Goal: Task Accomplishment & Management: Manage account settings

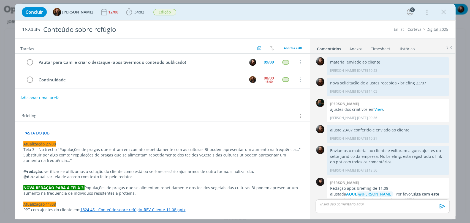
scroll to position [519, 0]
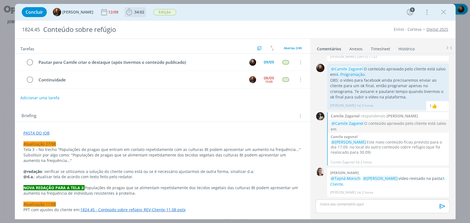
click at [127, 10] on icon "dialog" at bounding box center [129, 12] width 8 height 8
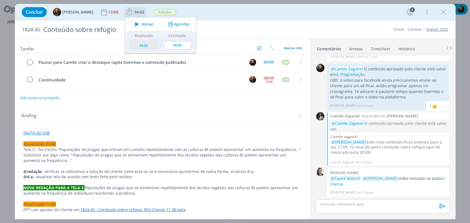
click at [142, 23] on span "Iniciar" at bounding box center [148, 24] width 12 height 4
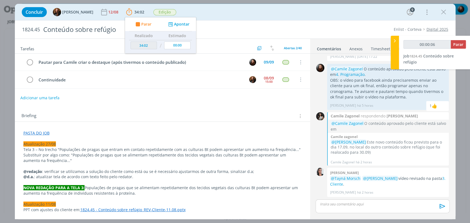
click at [227, 13] on div "Concluir Tayná Morsch 12/08 34:02 Parar Apontar Data * [DATE] Horas * 00:00 Tar…" at bounding box center [235, 12] width 432 height 13
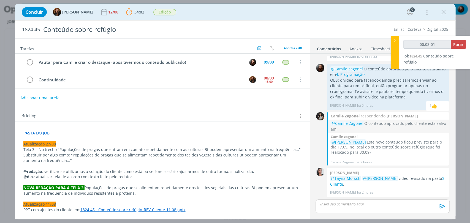
click at [355, 204] on p "dialog" at bounding box center [382, 204] width 125 height 5
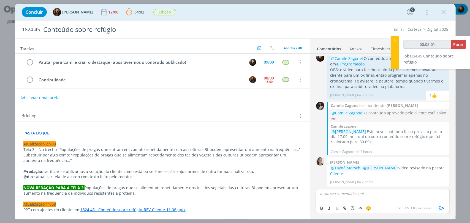
type input "00:03:02"
click at [440, 208] on icon "dialog" at bounding box center [441, 208] width 8 height 8
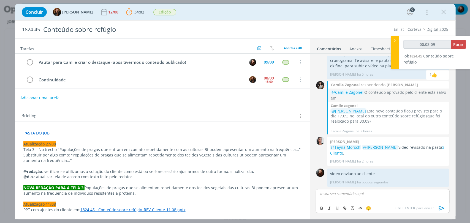
click at [154, 111] on div "Briefing Briefings Predefinidos Versões do Briefing Ver Briefing do Projeto" at bounding box center [162, 114] width 295 height 15
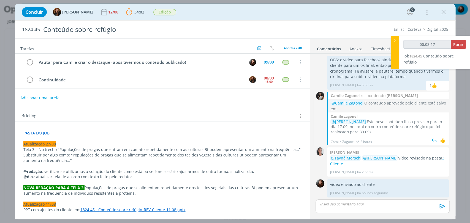
drag, startPoint x: 414, startPoint y: 123, endPoint x: 379, endPoint y: 130, distance: 35.9
click at [370, 132] on p "@Eduarda Pereira Este novo conteúdo ficou previsto para o dia 17.09, no local d…" at bounding box center [388, 126] width 116 height 15
drag, startPoint x: 380, startPoint y: 130, endPoint x: 404, endPoint y: 130, distance: 23.9
click at [381, 130] on p "@Eduarda Pereira Este novo conteúdo ficou previsto para o dia 17.09, no local d…" at bounding box center [388, 126] width 116 height 15
click at [441, 138] on div "👍" at bounding box center [443, 140] width 6 height 7
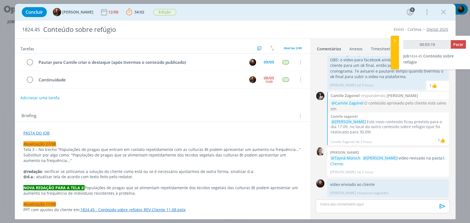
click at [259, 110] on div "Briefing Briefings Predefinidos Versões do Briefing Ver Briefing do Projeto" at bounding box center [162, 114] width 295 height 15
click at [30, 79] on icon "dialog" at bounding box center [30, 80] width 8 height 8
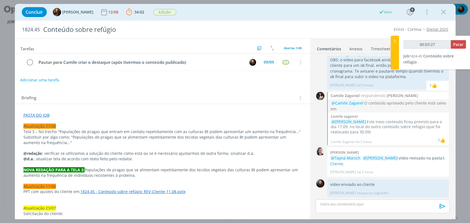
click at [46, 81] on button "Adicionar uma tarefa" at bounding box center [39, 79] width 39 height 9
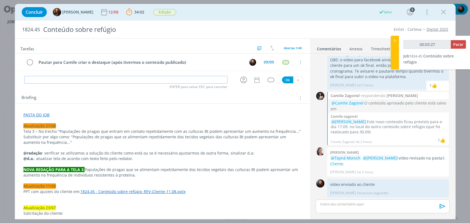
type input "00:03:28"
type input "Paut"
type input "00:03:29"
type input "Pautar pu"
type input "00:03:30"
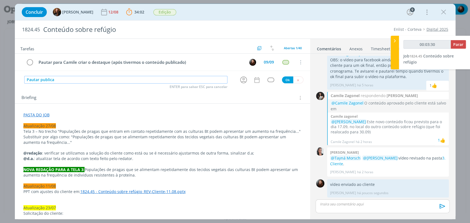
type input "Pautar publicaç"
type input "00:03:31"
type input "Pautar publicação"
type input "00:03:32"
click at [242, 79] on icon "dialog" at bounding box center [243, 80] width 9 height 9
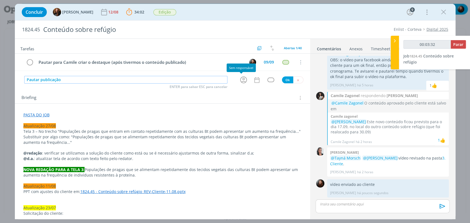
type input "Pautar publicação"
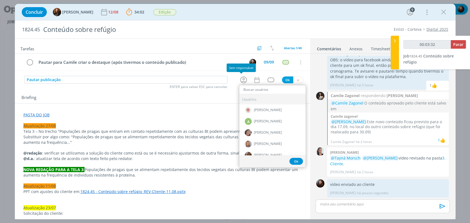
type input "00:03:33"
type input "ed"
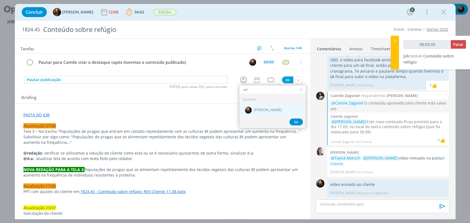
type input "00:03:34"
type input "ed"
click at [254, 111] on span "[PERSON_NAME]" at bounding box center [268, 110] width 28 height 4
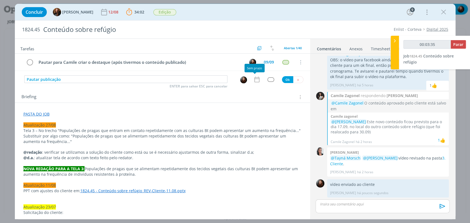
click at [256, 78] on icon "dialog" at bounding box center [256, 79] width 7 height 7
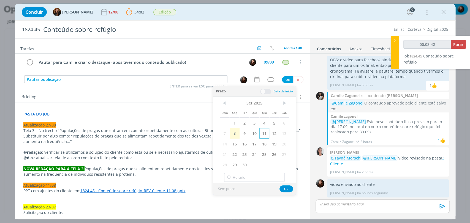
click at [261, 134] on span "11" at bounding box center [264, 133] width 10 height 10
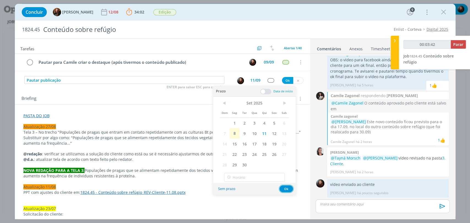
drag, startPoint x: 282, startPoint y: 188, endPoint x: 275, endPoint y: 131, distance: 58.0
click at [282, 188] on button "Ok" at bounding box center [285, 188] width 13 height 7
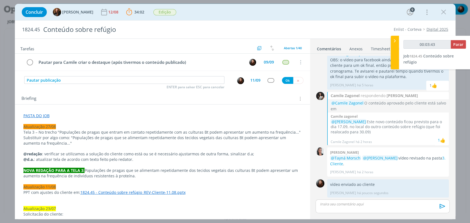
click at [269, 81] on div "dialog" at bounding box center [270, 80] width 7 height 5
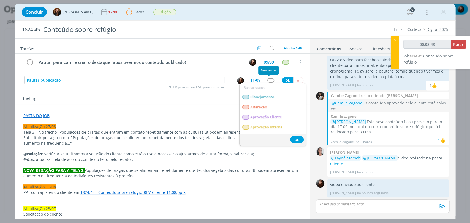
type input "00:03:44"
type input "at"
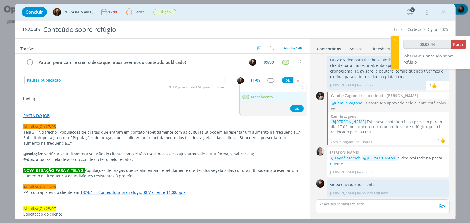
type input "00:03:45"
type input "at"
click at [259, 98] on span "Atendimento" at bounding box center [261, 97] width 22 height 4
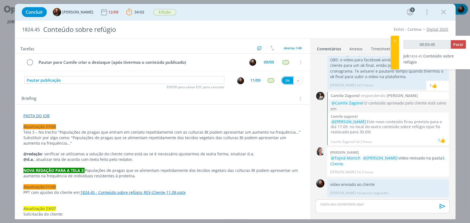
click at [284, 80] on button "Ok" at bounding box center [287, 80] width 11 height 7
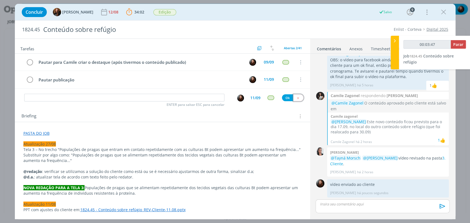
click at [296, 97] on icon "dialog" at bounding box center [298, 98] width 4 height 4
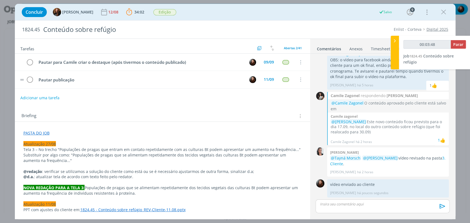
click at [120, 75] on td "Pautar publicação" at bounding box center [139, 80] width 208 height 10
type input "00:03:49"
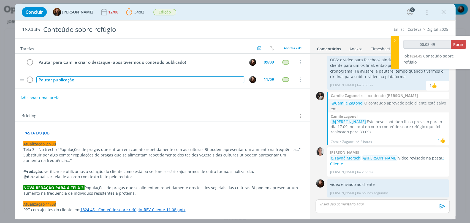
click at [97, 77] on div "Pautar publicação" at bounding box center [140, 79] width 208 height 7
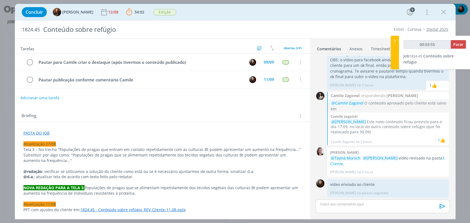
click at [139, 107] on div "Briefing Briefings Predefinidos Versões do Briefing Ver Briefing do Projeto" at bounding box center [162, 114] width 295 height 15
click at [164, 12] on span "Edição" at bounding box center [164, 12] width 23 height 6
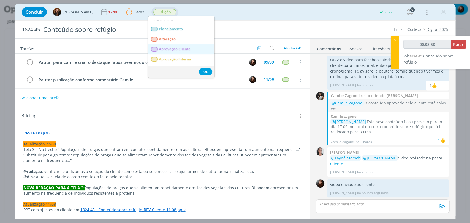
click at [174, 46] on Cliente "Aprovação Cliente" at bounding box center [181, 49] width 66 height 10
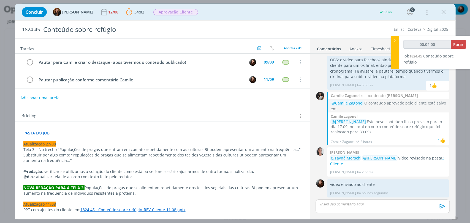
click at [324, 9] on div "Concluir Tayná Morsch 12/08 34:02 Parar Apontar Data * 08/09/2025 Horas * 00:00…" at bounding box center [235, 12] width 432 height 13
type input "00:04:01"
click at [457, 43] on span "Parar" at bounding box center [458, 44] width 10 height 5
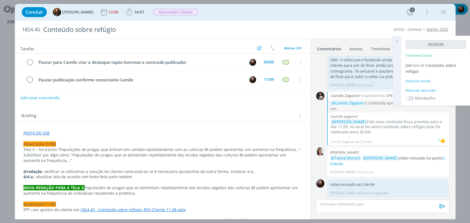
click at [424, 90] on div "Adicionar descrição" at bounding box center [435, 90] width 60 height 5
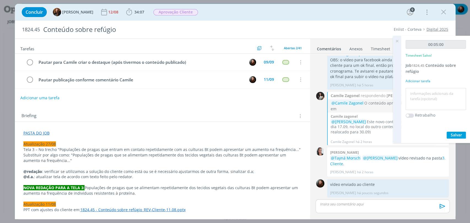
click at [424, 94] on textarea at bounding box center [435, 99] width 57 height 20
type textarea "envio de material"
click at [459, 137] on button "Salvar" at bounding box center [455, 135] width 19 height 7
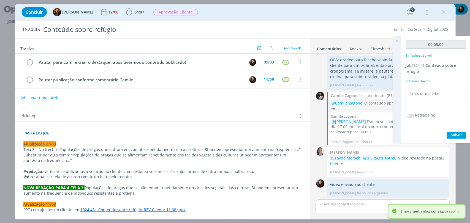
click at [396, 40] on icon at bounding box center [397, 41] width 10 height 11
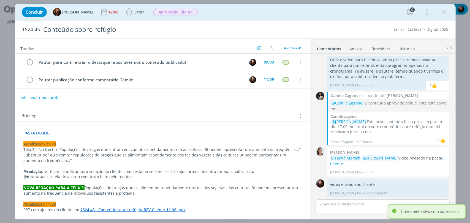
click at [456, 213] on div at bounding box center [458, 212] width 5 height 5
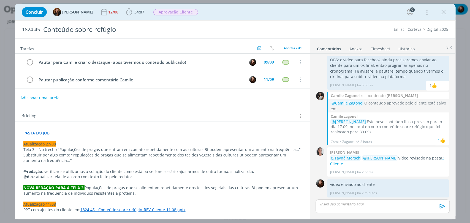
click at [321, 14] on div "Concluir Tayná Morsch 12/08 34:07 Iniciar Apontar Data * 08/09/2025 Horas * 00:…" at bounding box center [235, 12] width 432 height 13
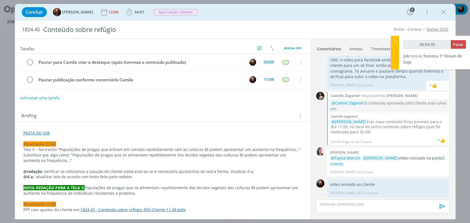
type input "00:05:35"
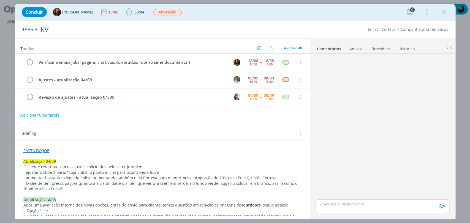
scroll to position [550, 0]
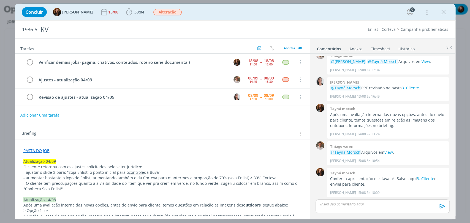
click at [144, 127] on div "Briefing Briefings Predefinidos Versões do Briefing Ver Briefing do Projeto" at bounding box center [162, 132] width 295 height 15
click at [127, 12] on icon "dialog" at bounding box center [129, 12] width 8 height 8
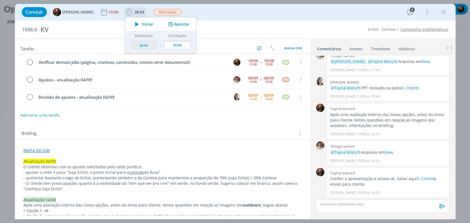
click at [132, 24] on icon "dialog" at bounding box center [137, 24] width 10 height 7
click at [299, 15] on div "Concluir Tayná Morsch 15/08 38:04 Iniciar Apontar Data * 08/09/2025 Horas * 00:…" at bounding box center [235, 12] width 432 height 13
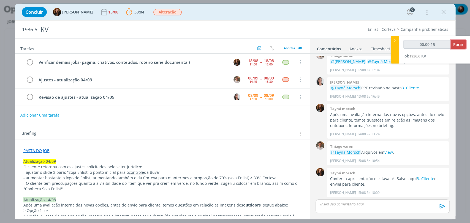
click at [460, 46] on span "Parar" at bounding box center [458, 44] width 10 height 5
type input "00:00:17"
click at [394, 40] on icon at bounding box center [395, 41] width 6 height 6
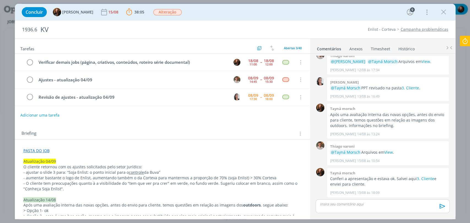
click at [465, 41] on icon at bounding box center [465, 41] width 10 height 11
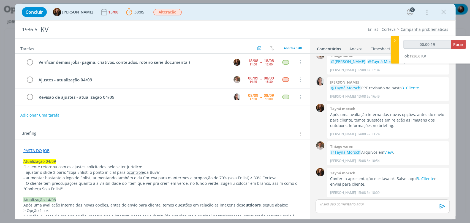
type input "00:01:00"
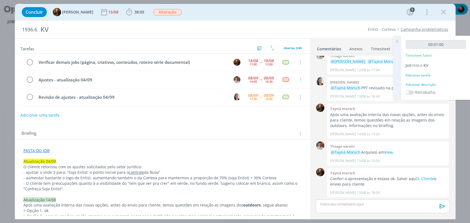
click at [398, 40] on icon at bounding box center [397, 41] width 10 height 11
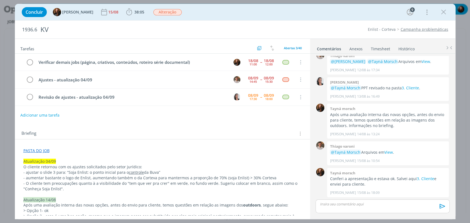
click at [379, 49] on link "Timesheet" at bounding box center [380, 48] width 20 height 8
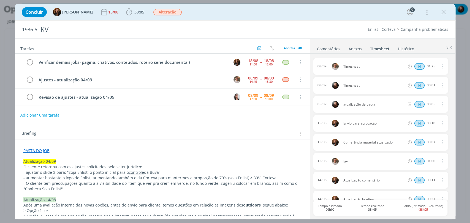
click at [439, 84] on icon "dialog" at bounding box center [441, 85] width 6 height 7
click at [412, 95] on link "Excluir" at bounding box center [425, 95] width 43 height 9
click at [436, 84] on button "Sim" at bounding box center [436, 86] width 11 height 6
click at [256, 17] on div "Concluir Tayná Morsch 15/08 38:04 Iniciar Apontar Data * 08/09/2025 Horas * 00:…" at bounding box center [235, 12] width 432 height 13
click at [333, 48] on link "Comentários" at bounding box center [328, 48] width 24 height 8
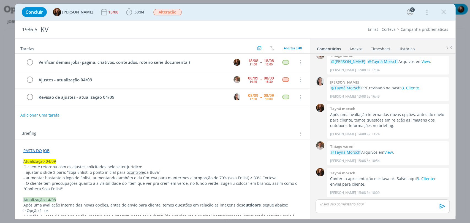
click at [365, 204] on p "dialog" at bounding box center [382, 204] width 125 height 5
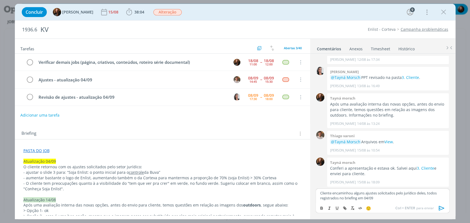
click at [442, 208] on icon "dialog" at bounding box center [441, 208] width 8 height 8
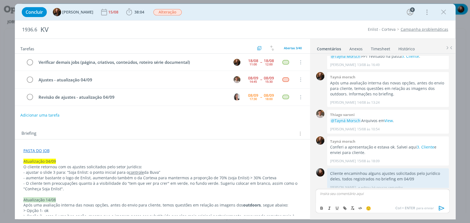
scroll to position [587, 0]
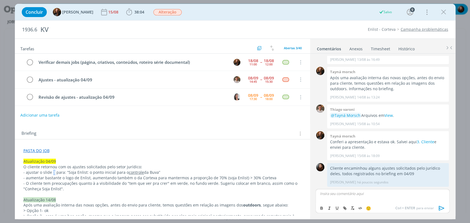
click at [51, 172] on span "- ajustar o slide 3 para: “Soja Enlist: o ponto inicial para o" at bounding box center [75, 172] width 105 height 5
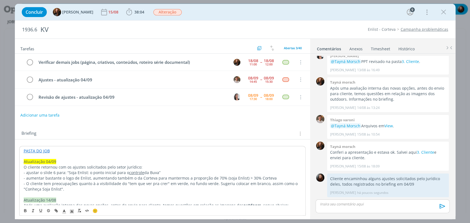
click at [77, 133] on div "Briefing Briefings Predefinidos Versões do Briefing Ver Briefing do Projeto" at bounding box center [162, 133] width 283 height 7
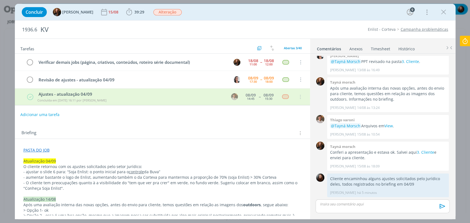
scroll to position [602, 0]
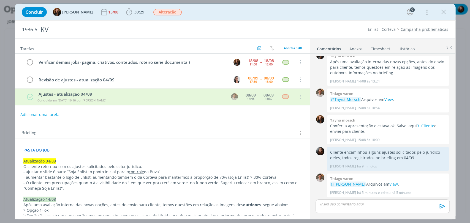
click at [322, 21] on div "1936.6 KV Enlist - Corteva Campanha problemáticas" at bounding box center [235, 30] width 440 height 18
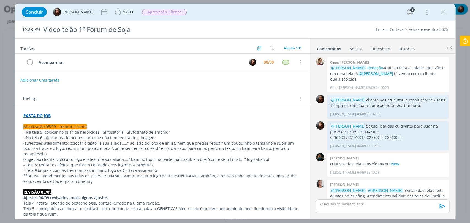
scroll to position [421, 0]
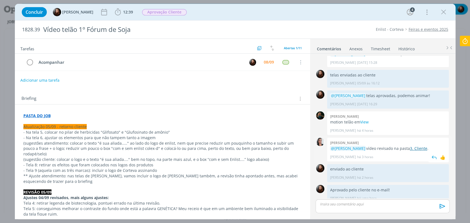
click at [417, 146] on link "3. Cliente" at bounding box center [417, 148] width 17 height 5
click at [29, 62] on icon "dialog" at bounding box center [30, 62] width 8 height 8
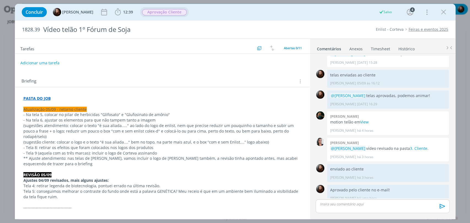
click at [156, 14] on span "Aprovação Cliente" at bounding box center [164, 12] width 45 height 6
type input "entre"
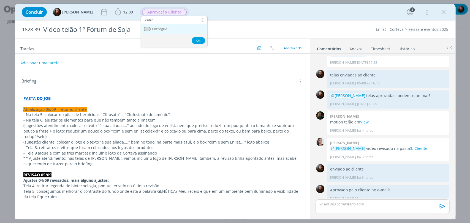
click at [161, 30] on span "Entregue" at bounding box center [159, 29] width 15 height 4
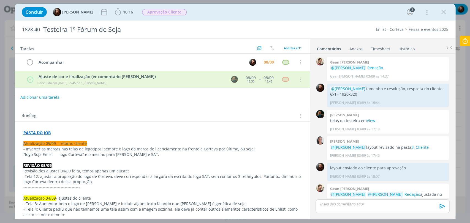
scroll to position [282, 0]
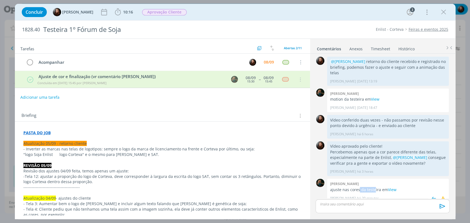
drag, startPoint x: 358, startPoint y: 187, endPoint x: 373, endPoint y: 186, distance: 15.2
click at [373, 187] on p "ajuste nas cores da testeira em View" at bounding box center [388, 190] width 116 height 6
click at [376, 187] on p "ajuste nas cores da testeira em View" at bounding box center [388, 190] width 116 height 6
click at [389, 187] on link "View" at bounding box center [391, 189] width 9 height 5
click at [124, 11] on span "10:16" at bounding box center [128, 11] width 10 height 5
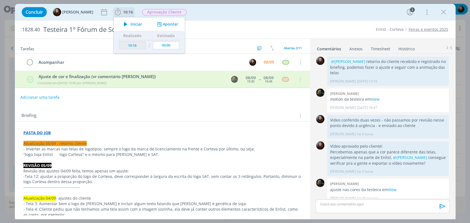
click at [133, 23] on span "Iniciar" at bounding box center [136, 24] width 12 height 4
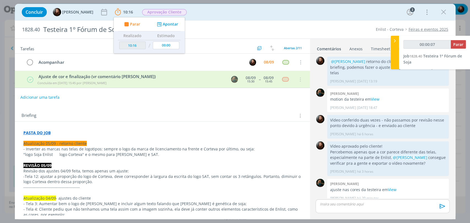
click at [245, 13] on div "Concluir Eduarda Pereira 10:16 Parar Apontar Data * 08/09/2025 Horas * 00:00 Ta…" at bounding box center [235, 12] width 432 height 13
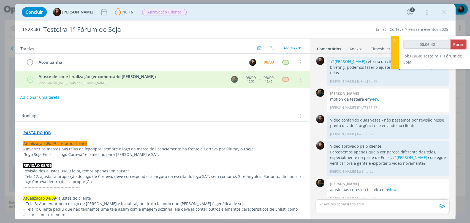
click at [458, 47] on span "Parar" at bounding box center [458, 44] width 10 height 5
click at [458, 44] on span "Parar" at bounding box center [458, 44] width 10 height 5
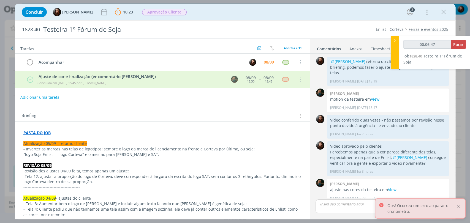
click at [458, 205] on div at bounding box center [458, 206] width 5 height 5
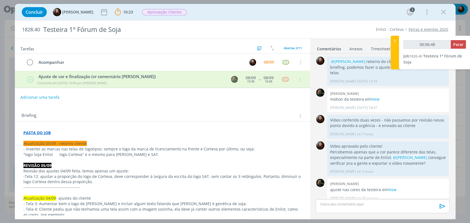
type input "00:07:00"
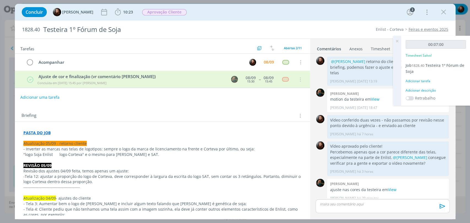
click at [428, 90] on div "Adicionar descrição" at bounding box center [435, 90] width 60 height 5
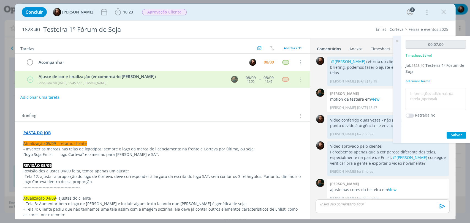
click at [430, 98] on textarea at bounding box center [435, 99] width 57 height 20
type textarea "envio de material"
click at [460, 134] on span "Salvar" at bounding box center [455, 134] width 11 height 5
click at [397, 40] on icon at bounding box center [397, 41] width 10 height 11
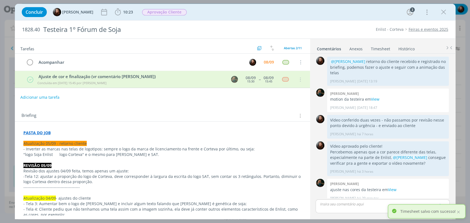
click at [342, 208] on div "dialog" at bounding box center [382, 206] width 134 height 14
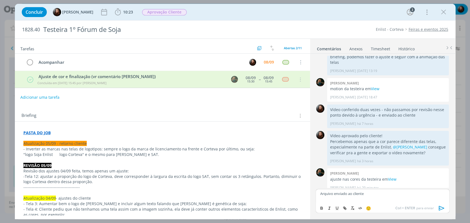
click at [440, 207] on icon "dialog" at bounding box center [441, 208] width 8 height 8
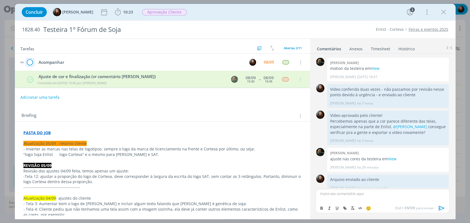
click at [31, 62] on icon "dialog" at bounding box center [30, 62] width 8 height 8
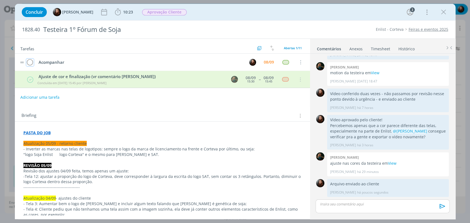
scroll to position [302, 0]
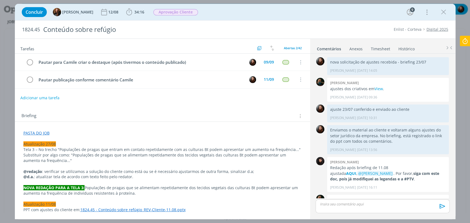
scroll to position [519, 0]
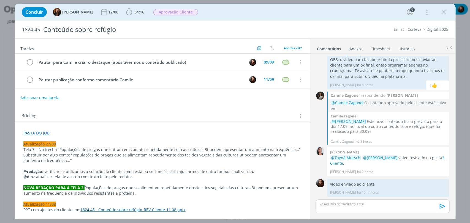
click at [293, 13] on div "Concluir Tayná Morsch 12/08 34:16 Iniciar Apontar Data * 08/09/2025 Horas * 00:…" at bounding box center [235, 12] width 432 height 13
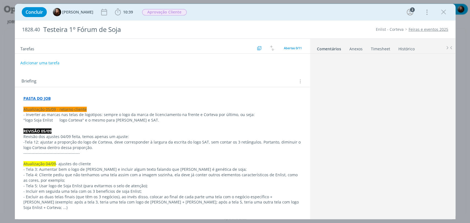
scroll to position [302, 0]
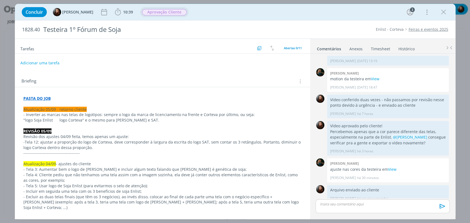
click at [157, 15] on div "Aprovação Cliente" at bounding box center [164, 12] width 45 height 7
click at [173, 12] on span "Aprovação Cliente" at bounding box center [164, 12] width 45 height 6
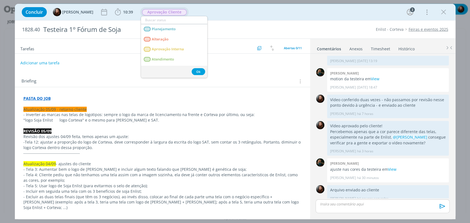
click at [169, 19] on input "dialog" at bounding box center [174, 20] width 66 height 8
type input "en"
click at [157, 52] on link "Entregue" at bounding box center [174, 49] width 66 height 10
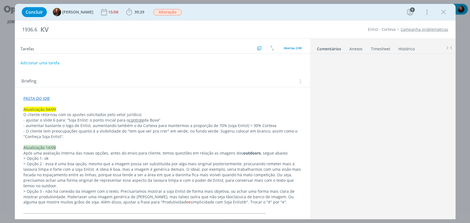
scroll to position [499, 0]
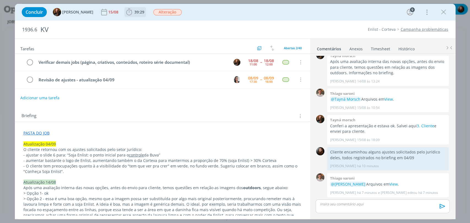
click at [134, 11] on span "39:29" at bounding box center [139, 11] width 10 height 5
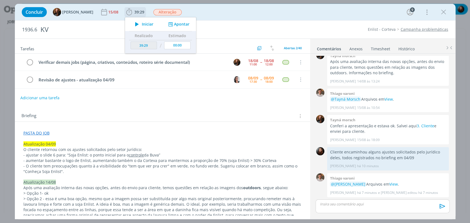
click at [142, 23] on span "Iniciar" at bounding box center [148, 24] width 12 height 4
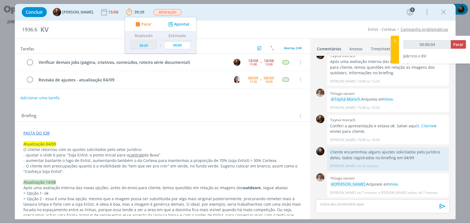
click at [303, 19] on div "Concluir Tayná Morsch 15/08 39:29 Parar Apontar Data * [DATE] Horas * 00:00 Tar…" at bounding box center [235, 12] width 440 height 17
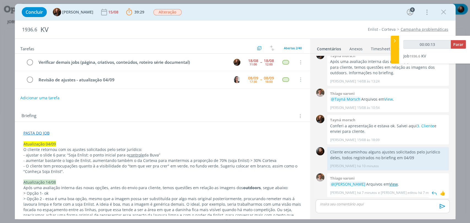
click at [396, 184] on link "View" at bounding box center [393, 184] width 9 height 5
click at [90, 104] on div "Tarefas Usar Job de template Criar template a partir deste job Visualizar Templ…" at bounding box center [162, 127] width 295 height 177
click at [456, 46] on span "Parar" at bounding box center [458, 44] width 10 height 5
type input "00:02:00"
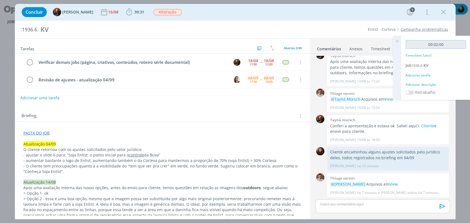
click at [459, 46] on input "00:02:00" at bounding box center [435, 44] width 60 height 9
click at [420, 85] on div "Adicionar descrição" at bounding box center [435, 84] width 60 height 5
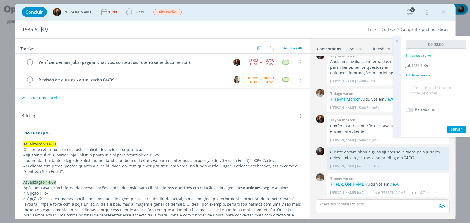
click at [424, 93] on textarea at bounding box center [435, 94] width 57 height 20
type textarea "conferência"
click at [452, 126] on button "Salvar" at bounding box center [455, 129] width 19 height 7
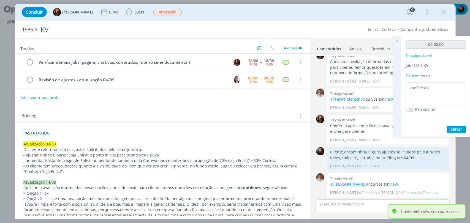
drag, startPoint x: 396, startPoint y: 41, endPoint x: 387, endPoint y: 42, distance: 8.8
click at [396, 41] on icon at bounding box center [397, 41] width 10 height 11
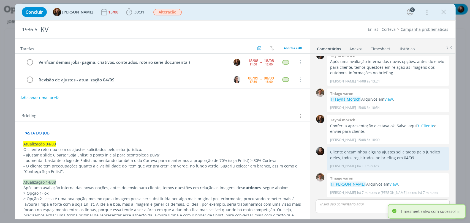
click at [283, 18] on div "Concluir Tayná Morsch 15/08 39:31 Iniciar Apontar Data * [DATE] Horas * 00:00 T…" at bounding box center [235, 12] width 432 height 13
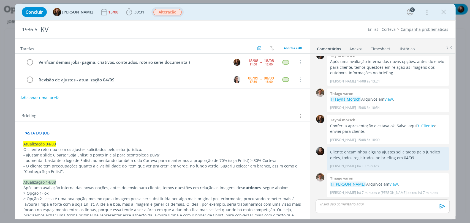
click at [155, 9] on span "Alteração" at bounding box center [167, 12] width 28 height 6
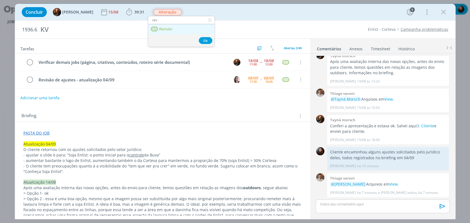
type input "rev"
click at [160, 27] on span "Revisão" at bounding box center [165, 29] width 13 height 4
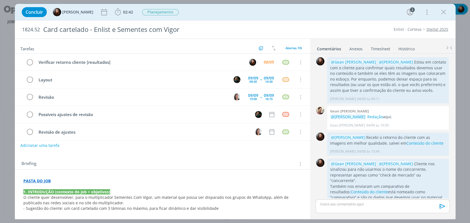
scroll to position [8, 0]
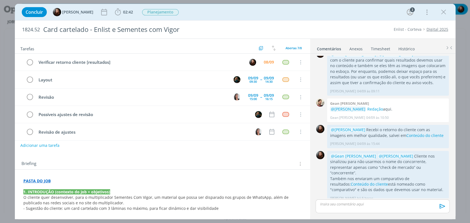
click at [311, 10] on div "Concluir Eduarda Pereira 02:42 Iniciar Apontar Data * 08/09/2025 Horas * 00:00 …" at bounding box center [235, 12] width 432 height 13
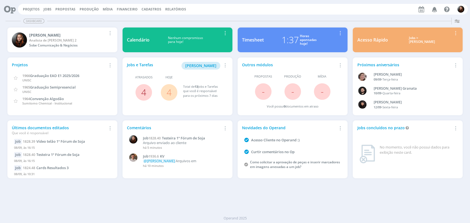
click at [144, 95] on link "4" at bounding box center [143, 92] width 5 height 12
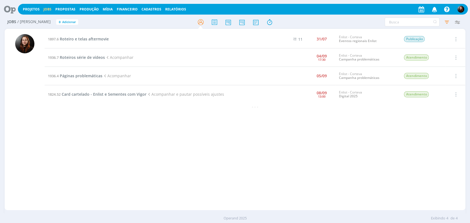
click at [11, 9] on icon at bounding box center [7, 9] width 11 height 11
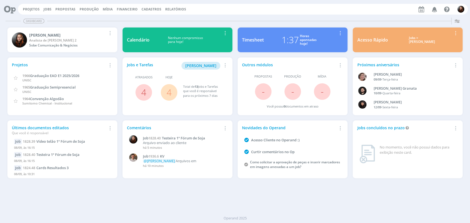
click at [264, 19] on div "Dashboard" at bounding box center [235, 21] width 459 height 8
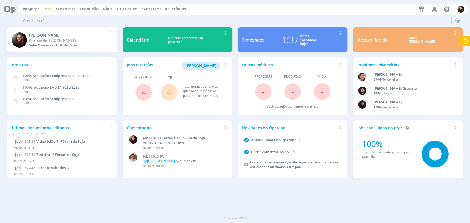
click at [46, 9] on link "Jobs" at bounding box center [47, 9] width 8 height 5
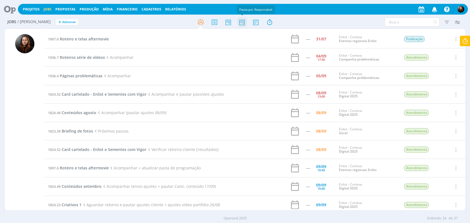
click at [243, 24] on icon at bounding box center [242, 22] width 10 height 11
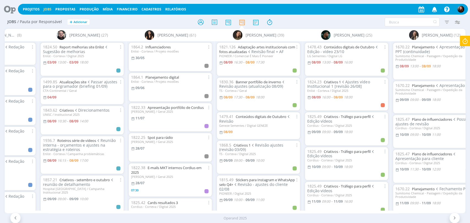
scroll to position [0, 374]
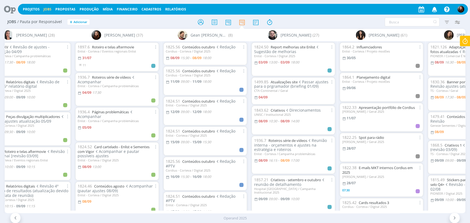
click at [174, 20] on div at bounding box center [235, 22] width 154 height 10
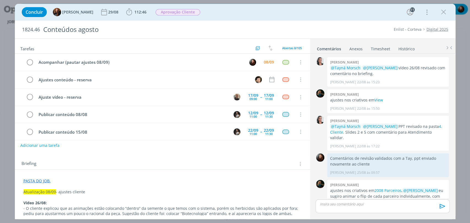
scroll to position [572, 0]
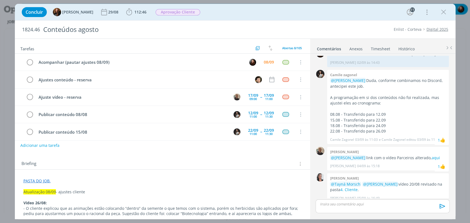
click at [115, 152] on div "Tarefas Usar Job de template Criar template a partir deste job Visualizar Templ…" at bounding box center [162, 127] width 295 height 177
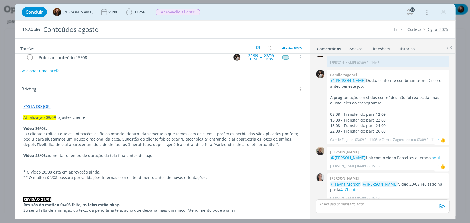
scroll to position [92, 0]
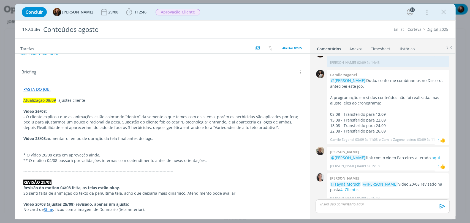
click at [148, 64] on div "Briefing Briefings Predefinidos Versões do Briefing Ver Briefing do Projeto" at bounding box center [162, 70] width 295 height 15
click at [125, 13] on icon "dialog" at bounding box center [129, 12] width 8 height 8
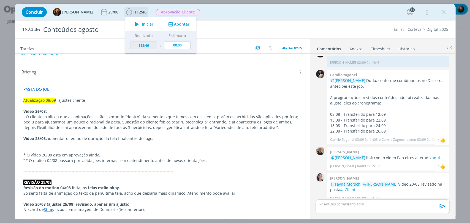
click at [132, 24] on icon "dialog" at bounding box center [137, 24] width 10 height 7
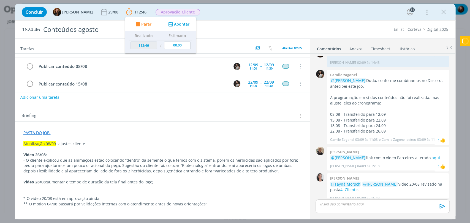
scroll to position [0, 0]
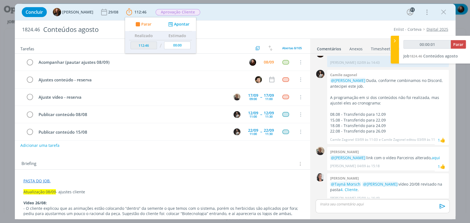
click at [280, 14] on div "Concluir Tayná Morsch 29/08 112:46 Parar Apontar Data * [DATE] Horas * 00:00 Ta…" at bounding box center [235, 12] width 432 height 13
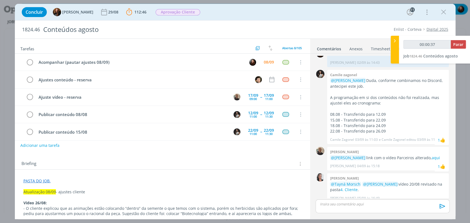
click at [279, 13] on div "Concluir Tayná Morsch 29/08 112:46 Parar Apontar Data * 08/09/2025 Horas * 00:0…" at bounding box center [235, 12] width 432 height 13
click at [326, 20] on div "Concluir Tayná Morsch 29/08 112:46 Parar Apontar Data * 08/09/2025 Horas * 00:0…" at bounding box center [235, 111] width 440 height 215
click at [316, 14] on div "Concluir Tayná Morsch 29/08 112:46 Parar Apontar Data * 08/09/2025 Horas * 00:0…" at bounding box center [235, 12] width 432 height 13
click at [325, 16] on div "Concluir Tayná Morsch 29/08 112:46 Parar Apontar Data * 08/09/2025 Horas * 00:0…" at bounding box center [235, 12] width 432 height 13
click at [127, 159] on div "Briefing Briefings Predefinidos Versões do Briefing Ver Briefing do Projeto" at bounding box center [162, 162] width 295 height 15
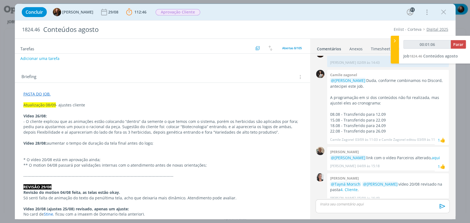
scroll to position [92, 0]
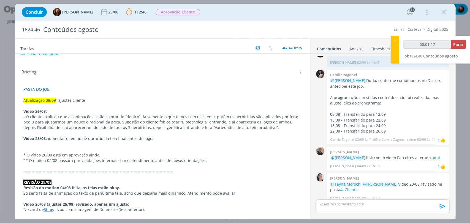
click at [183, 69] on div "Briefing Briefings Predefinidos Versões do Briefing Ver Briefing do Projeto" at bounding box center [162, 72] width 283 height 7
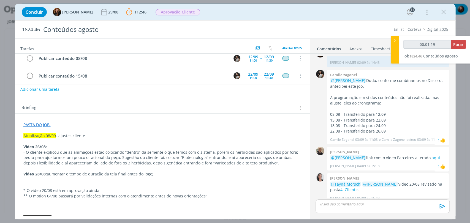
scroll to position [61, 0]
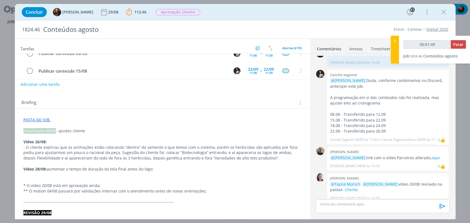
drag, startPoint x: 54, startPoint y: 131, endPoint x: 23, endPoint y: 130, distance: 30.6
click at [23, 130] on span "Atualização 08/09" at bounding box center [39, 130] width 32 height 5
copy span "Atualização 08/09"
click at [58, 98] on div "Briefing Briefings Predefinidos Versões do Briefing Ver Briefing do Projeto" at bounding box center [162, 101] width 295 height 15
click at [49, 86] on button "Adicionar uma tarefa" at bounding box center [39, 84] width 39 height 9
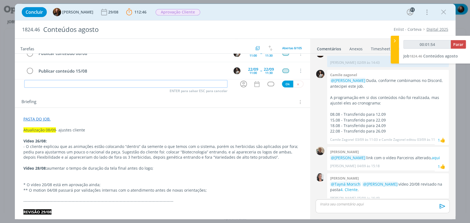
type input "00:01:55"
type input "Ajus"
type input "00:01:56"
type input "Ajuste"
type input "00:01:59"
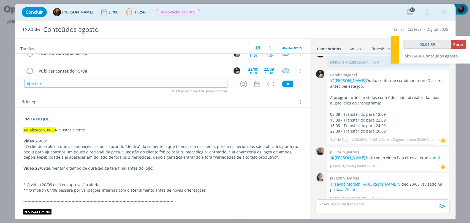
type input "Ajuste rd"
type input "00:02:00"
type input "Ajuste reda"
type input "00:02:01"
type input "Ajuste redação"
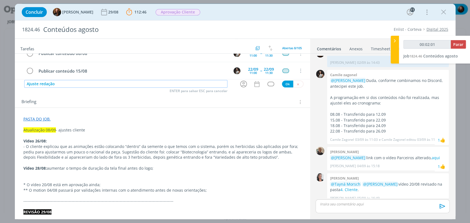
type input "00:02:02"
type input "Ajuste redação vídeo"
type input "00:02:03"
type input "Ajuste redação vídeo 2"
type input "00:02:04"
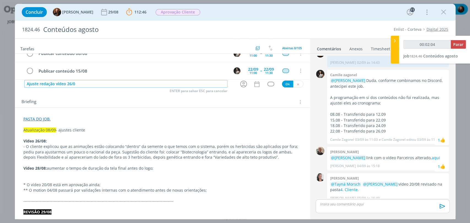
type input "Ajuste redação vídeo 26/08"
type input "00:02:05"
type input "Ajuste redação vídeo 26/08 -"
type input "00:02:06"
paste input "Atualização 08/09"
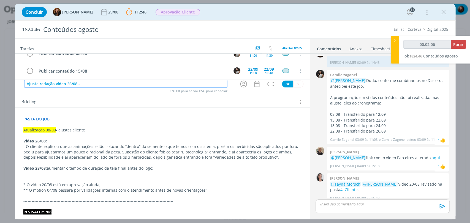
type input "Ajuste redação vídeo 26/08 - Atualização 08/09"
type input "00:02:07"
click at [239, 85] on icon "dialog" at bounding box center [243, 84] width 9 height 9
type input "Ajuste redação vídeo 26/08 - Atualização 08/09"
type input "00:02:08"
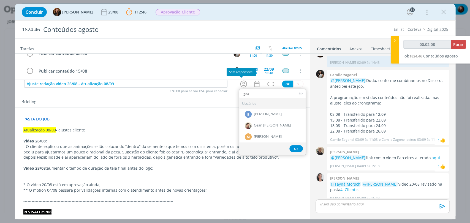
type input "gean"
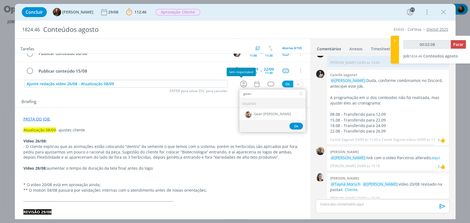
type input "00:02:09"
type input "gean"
click at [275, 116] on span "Gean [PERSON_NAME]" at bounding box center [272, 114] width 37 height 4
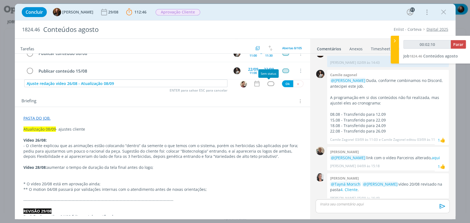
click at [267, 83] on div "dialog" at bounding box center [270, 83] width 7 height 5
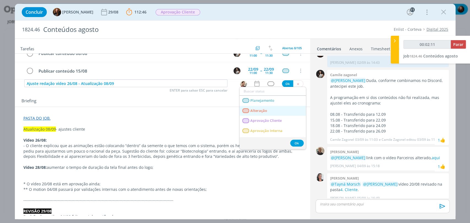
click at [265, 112] on span "Alteração" at bounding box center [258, 111] width 17 height 4
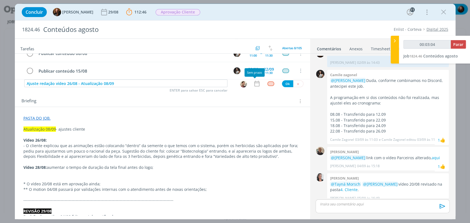
click at [257, 83] on icon "dialog" at bounding box center [256, 83] width 7 height 7
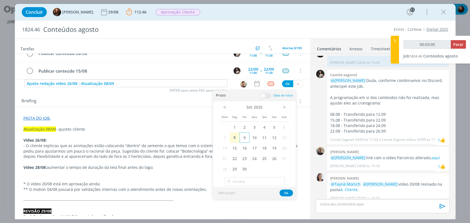
click at [243, 135] on span "9" at bounding box center [244, 137] width 10 height 10
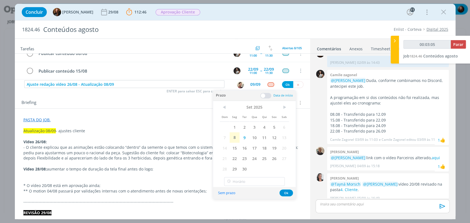
click at [264, 93] on span at bounding box center [265, 96] width 11 height 6
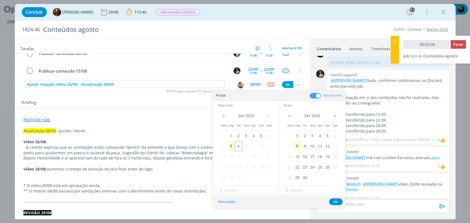
click at [237, 146] on span "9" at bounding box center [238, 146] width 7 height 10
type input "00:03:07"
type input "17:00"
click at [250, 192] on input "17:00" at bounding box center [246, 190] width 61 height 9
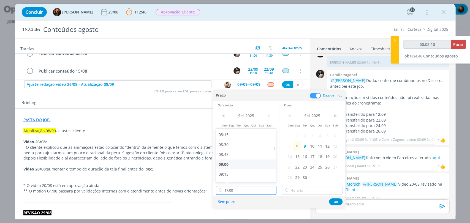
type input "00:03:11"
click at [227, 162] on div "09:00" at bounding box center [246, 165] width 61 height 10
type input "09:00"
type input "00:03:12"
type input "17:00"
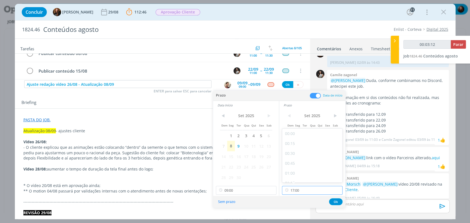
click at [302, 191] on input "17:00" at bounding box center [312, 190] width 61 height 9
type input "00:03:16"
click at [297, 155] on div "09:30" at bounding box center [312, 154] width 61 height 10
type input "09:30"
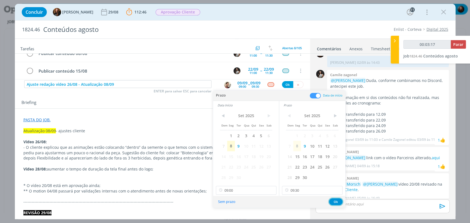
click at [335, 201] on button "Ok" at bounding box center [335, 201] width 13 height 7
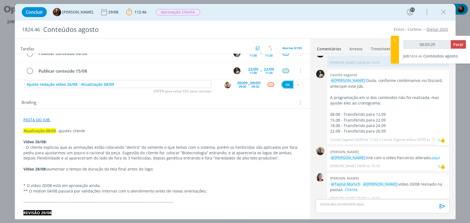
click at [284, 85] on button "Ok" at bounding box center [287, 84] width 11 height 7
type input "00:03:30"
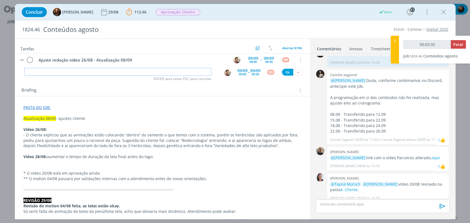
scroll to position [61, 0]
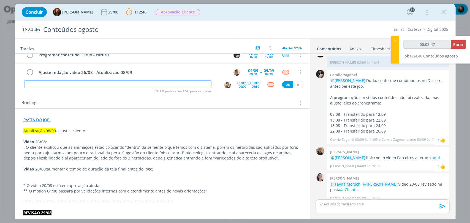
click at [111, 82] on input "dialog" at bounding box center [117, 84] width 187 height 8
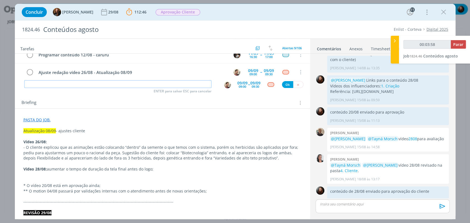
scroll to position [1236, 0]
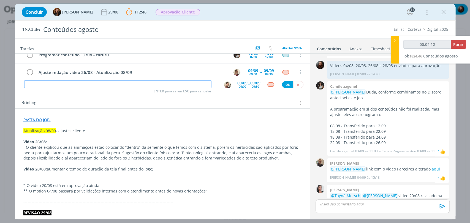
click at [135, 84] on input "dialog" at bounding box center [117, 84] width 187 height 8
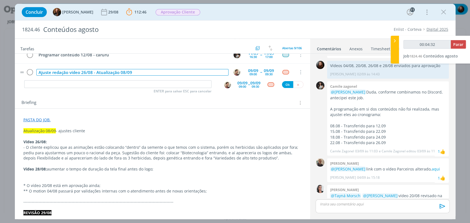
click at [120, 69] on div "Ajuste redação vídeo 26/08 - Atualização 08/09" at bounding box center [132, 72] width 192 height 7
copy div "Ajuste redação vídeo 26/08 - Atualização 08/09"
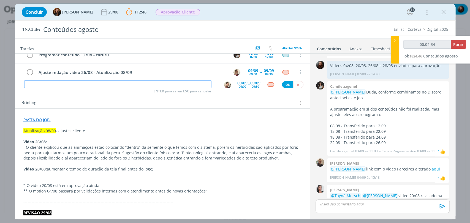
type input "00:04:35"
click at [126, 82] on input "dialog" at bounding box center [117, 84] width 187 height 8
paste input "Ajuste redação vídeo 26/08 - Atualização 08/09"
type input "Ajuste redação vídeo 26/08 - Atualização 08/09"
click at [46, 84] on input "Ajuste redação vídeo 26/08 - Atualização 08/09" at bounding box center [117, 84] width 187 height 8
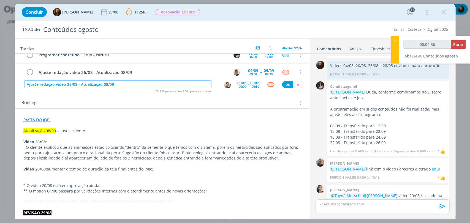
click at [46, 84] on input "Ajuste redação vídeo 26/08 - Atualização 08/09" at bounding box center [117, 84] width 187 height 8
type input "00:04:37"
type input "Ajuste layvídeo 26/08 - Atualização 08/09"
type input "00:04:38"
type input "Ajuste layout vídeo 26/08 - Atualização 08/09"
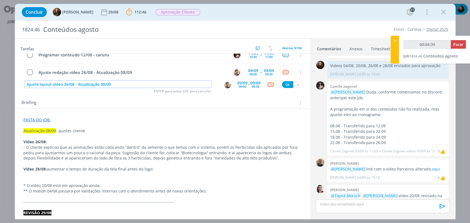
type input "00:04:40"
click at [224, 84] on img "dialog" at bounding box center [227, 84] width 7 height 7
type input "Ajuste layout vídeo 26/08 - Atualização 08/09"
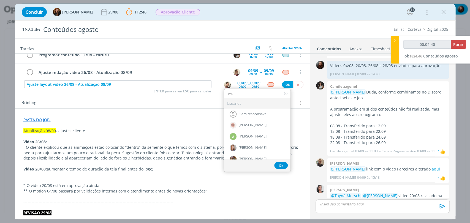
type input "mur"
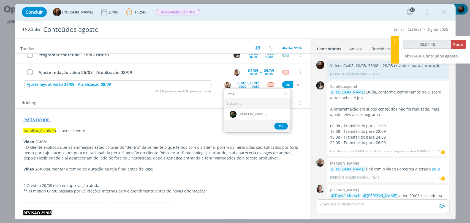
type input "00:04:41"
type input "mur"
click at [246, 117] on div "[PERSON_NAME]" at bounding box center [257, 114] width 66 height 11
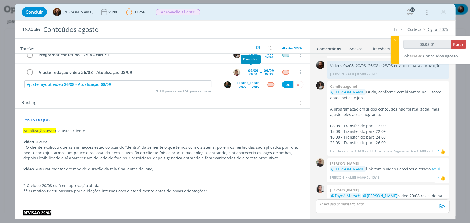
click at [246, 80] on div "09/09 09:00 -- 09/09 09:30" at bounding box center [248, 85] width 23 height 10
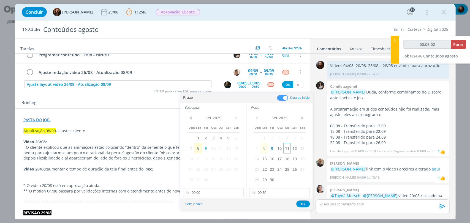
click at [286, 151] on span "11" at bounding box center [286, 148] width 7 height 10
click at [220, 148] on span "11" at bounding box center [220, 148] width 7 height 10
click at [265, 193] on input "09:30" at bounding box center [279, 192] width 61 height 9
type input "00:05:07"
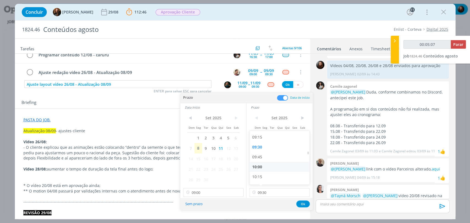
click at [261, 166] on div "10:00" at bounding box center [279, 167] width 61 height 10
type input "10:00"
click at [304, 203] on button "Ok" at bounding box center [302, 204] width 13 height 7
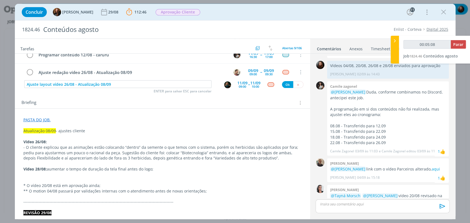
type input "00:05:09"
click at [285, 84] on button "Ok" at bounding box center [287, 84] width 11 height 7
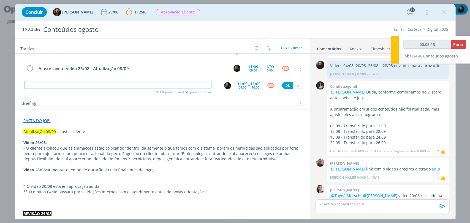
scroll to position [61, 0]
click at [296, 84] on icon "dialog" at bounding box center [298, 85] width 4 height 4
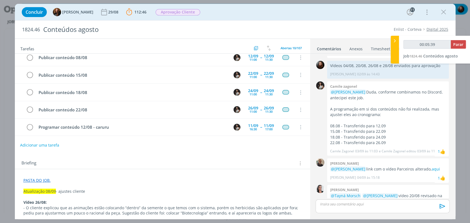
scroll to position [0, 0]
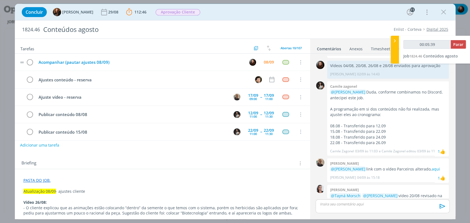
type input "00:05:40"
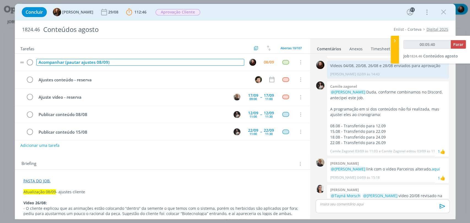
click at [96, 62] on div "Acompanhar (pautar ajustes 08/09)" at bounding box center [140, 62] width 208 height 7
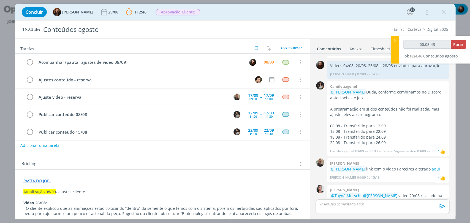
click at [276, 18] on div "Concluir Tayná Morsch 29/08 112:46 Parar Apontar Data * 08/09/2025 Horas * 00:0…" at bounding box center [235, 12] width 432 height 13
click at [267, 60] on div "08/09" at bounding box center [269, 62] width 10 height 4
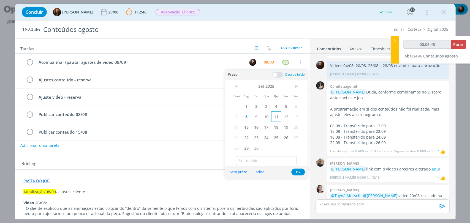
click at [273, 117] on span "11" at bounding box center [276, 116] width 10 height 10
click at [296, 171] on button "Ok" at bounding box center [297, 172] width 13 height 7
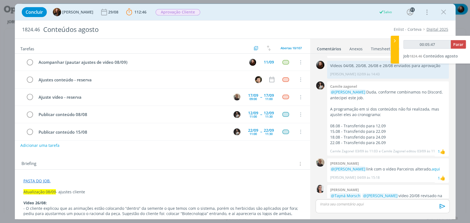
click at [242, 153] on div "Tarefas Usar Job de template Criar template a partir deste job Visualizar Templ…" at bounding box center [162, 127] width 295 height 177
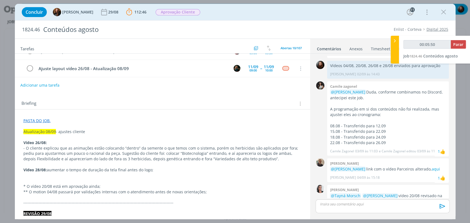
scroll to position [61, 0]
click at [455, 45] on span "Parar" at bounding box center [458, 44] width 10 height 5
click at [456, 44] on span "Parar" at bounding box center [458, 44] width 10 height 5
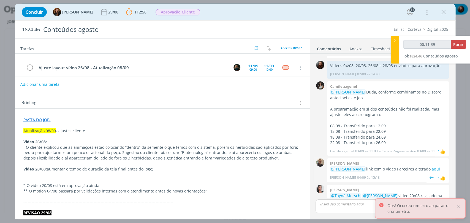
type input "00:12:00"
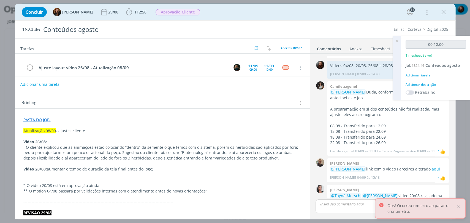
click at [422, 85] on div "Adicionar descrição" at bounding box center [435, 84] width 60 height 5
click at [421, 97] on textarea at bounding box center [435, 94] width 57 height 20
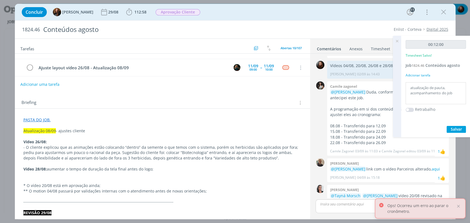
type textarea "atualização de pauta, acompanhamento do job"
click at [454, 127] on span "Salvar" at bounding box center [455, 129] width 11 height 5
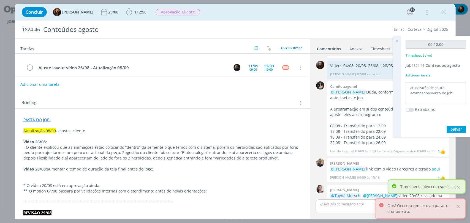
click at [395, 40] on icon at bounding box center [397, 41] width 10 height 11
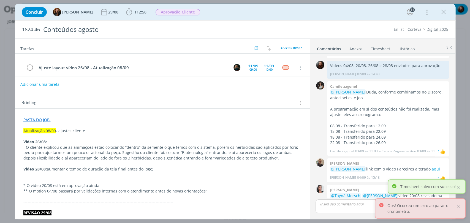
click at [363, 26] on div "1824.46 Conteúdos agosto Enlist - Corteva Digital 2025" at bounding box center [235, 30] width 440 height 18
click at [165, 9] on span "Aprovação Cliente" at bounding box center [177, 12] width 45 height 6
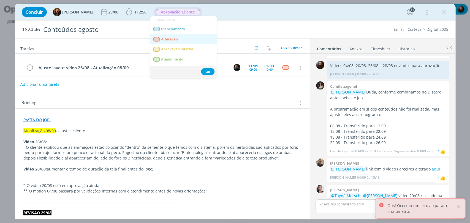
click at [171, 39] on span "Alteração" at bounding box center [169, 39] width 17 height 4
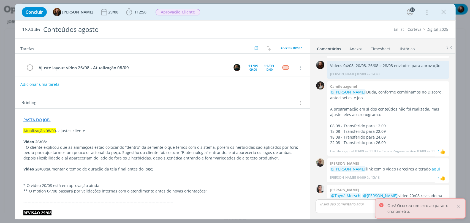
click at [305, 19] on div "Concluir Tayná Morsch 29/08 112:58 Iniciar Apontar Data * 08/09/2025 Horas * 00…" at bounding box center [235, 12] width 440 height 17
click at [458, 205] on div at bounding box center [458, 206] width 5 height 5
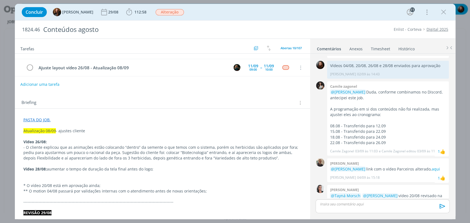
click at [317, 25] on div "1824.46 Conteúdos agosto Enlist - Corteva Digital 2025" at bounding box center [235, 30] width 440 height 18
click at [323, 23] on div "1824.46 Conteúdos agosto Enlist - Corteva Digital 2025" at bounding box center [235, 30] width 440 height 18
drag, startPoint x: 241, startPoint y: 95, endPoint x: 245, endPoint y: 84, distance: 11.4
click at [241, 95] on div "Briefing Briefings Predefinidos Versões do Briefing Ver Briefing do Projeto" at bounding box center [162, 101] width 295 height 15
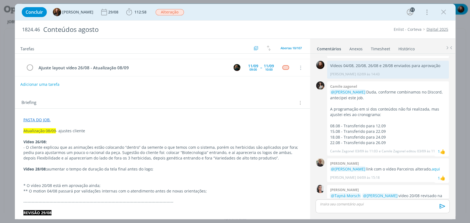
click at [324, 14] on div "Concluir Tayná Morsch 29/08 112:58 Iniciar Apontar Data * 08/09/2025 Horas * 00…" at bounding box center [235, 12] width 432 height 13
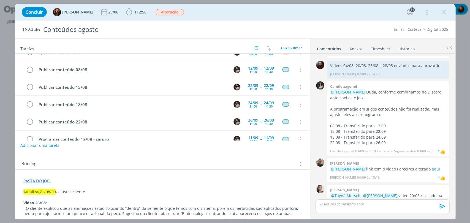
scroll to position [0, 0]
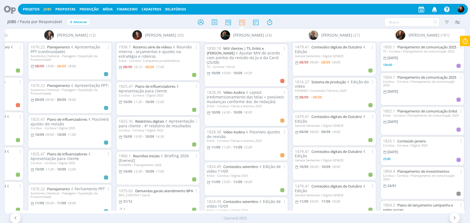
scroll to position [275, 0]
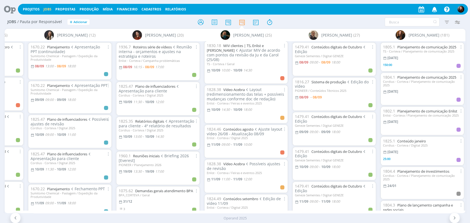
drag, startPoint x: 12, startPoint y: 9, endPoint x: 20, endPoint y: 1, distance: 10.7
click at [12, 9] on icon at bounding box center [7, 9] width 11 height 11
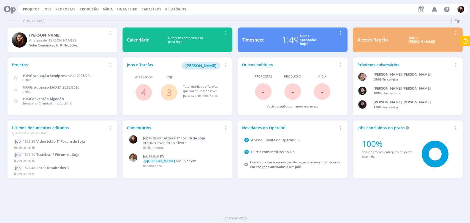
drag, startPoint x: 46, startPoint y: 9, endPoint x: 64, endPoint y: 8, distance: 17.4
click at [46, 9] on link "Jobs" at bounding box center [47, 9] width 8 height 5
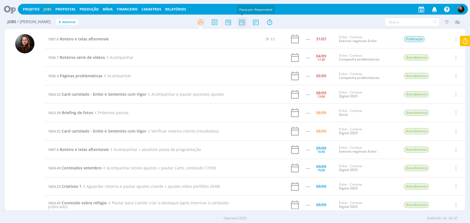
click at [241, 18] on icon at bounding box center [242, 22] width 10 height 11
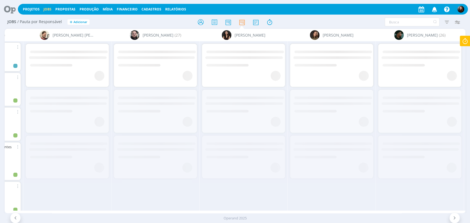
scroll to position [0, 430]
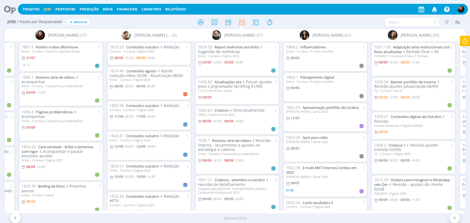
click at [140, 23] on h2 "Jobs / Pauta por Responsável + Adicionar" at bounding box center [81, 21] width 148 height 12
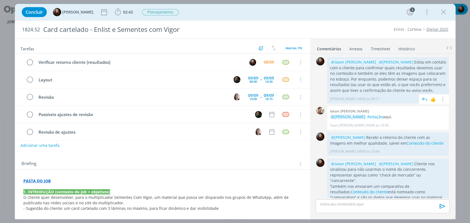
scroll to position [8, 0]
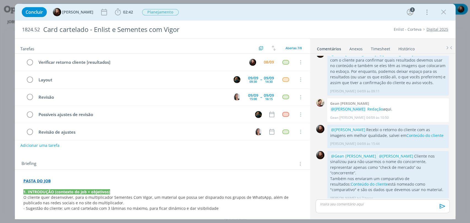
click at [303, 15] on div "Concluir [PERSON_NAME] 02:42 Iniciar Apontar Data * [DATE] Horas * 00:00 [PERSO…" at bounding box center [235, 12] width 432 height 13
click at [117, 10] on icon "dialog" at bounding box center [118, 12] width 6 height 7
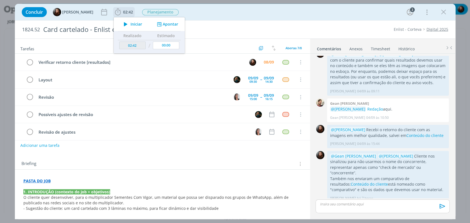
click at [124, 23] on icon "dialog" at bounding box center [126, 24] width 10 height 7
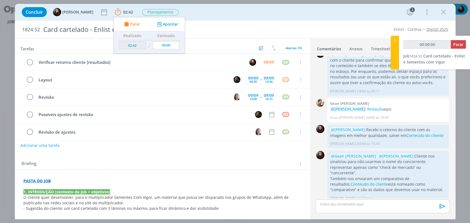
click at [233, 12] on div "Concluir [PERSON_NAME] 02:42 Parar Apontar Data * [DATE] Horas * 00:00 [PERSON_…" at bounding box center [235, 12] width 432 height 13
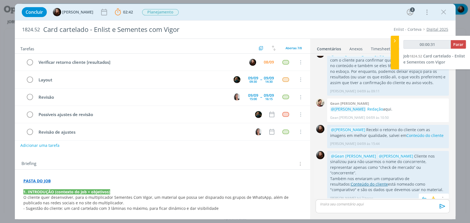
click at [387, 182] on link "Conteúdo do cliente" at bounding box center [368, 184] width 37 height 5
drag, startPoint x: 420, startPoint y: 155, endPoint x: 429, endPoint y: 167, distance: 14.9
click at [429, 167] on p "@Gean [PERSON_NAME] @[PERSON_NAME] Cliente nos sinalizou para não usarmos o nom…" at bounding box center [388, 165] width 116 height 23
click at [427, 167] on p "@Gean [PERSON_NAME] @[PERSON_NAME] Cliente nos sinalizou para não usarmos o nom…" at bounding box center [388, 165] width 116 height 23
drag, startPoint x: 348, startPoint y: 173, endPoint x: 419, endPoint y: 172, distance: 71.3
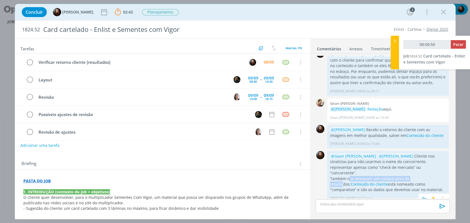
click at [419, 176] on p "Também nos enviaram um comparativo de resultados: Conteúdo do cliente está nome…" at bounding box center [388, 184] width 116 height 17
click at [388, 181] on p "Também nos enviaram um comparativo de resultados: Conteúdo do cliente está nome…" at bounding box center [388, 184] width 116 height 17
drag, startPoint x: 367, startPoint y: 178, endPoint x: 393, endPoint y: 179, distance: 26.1
click at [399, 178] on p "Também nos enviaram um comparativo de resultados: Conteúdo do cliente está nome…" at bounding box center [388, 184] width 116 height 17
click at [382, 180] on p "Também nos enviaram um comparativo de resultados: Conteúdo do cliente está nome…" at bounding box center [388, 184] width 116 height 17
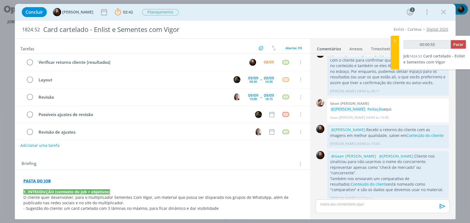
click at [370, 203] on p "dialog" at bounding box center [382, 204] width 125 height 5
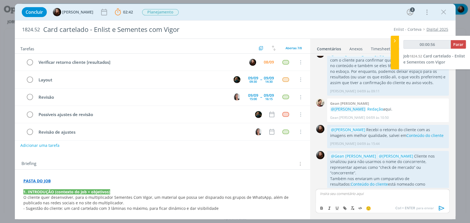
scroll to position [18, 0]
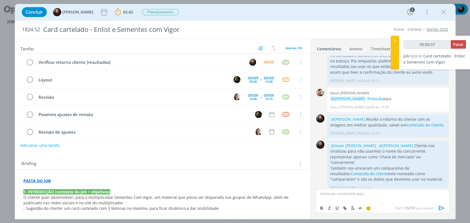
type input "00:00:58"
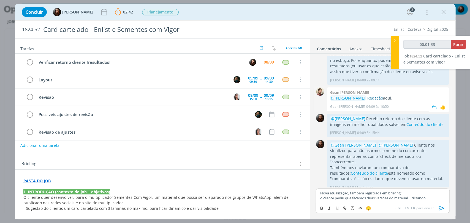
click at [370, 97] on link "Redação" at bounding box center [375, 97] width 16 height 5
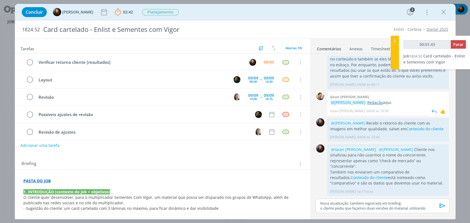
scroll to position [9, 0]
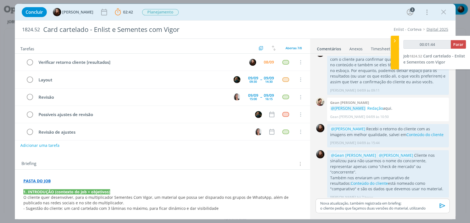
click at [430, 209] on p "o cliente pediu que façamos duas versões do material, utilizando" at bounding box center [382, 208] width 125 height 5
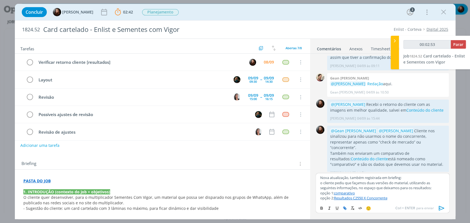
scroll to position [34, 0]
click at [34, 186] on p "dialog" at bounding box center [162, 187] width 278 height 6
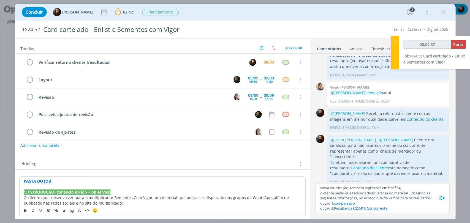
type input "00:02:58"
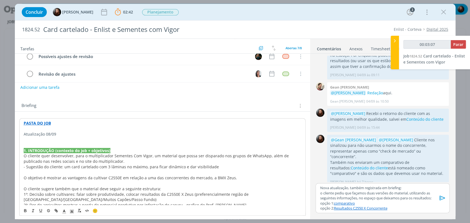
scroll to position [61, 0]
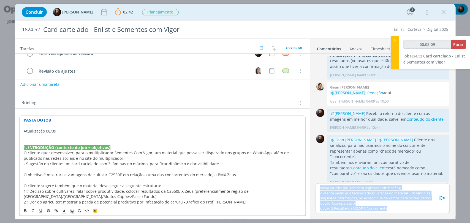
drag, startPoint x: 394, startPoint y: 209, endPoint x: 320, endPoint y: 187, distance: 77.5
click at [320, 187] on div "Nova atualização, também registrada em briefing: o cliente pediu que façamos du…" at bounding box center [382, 198] width 134 height 30
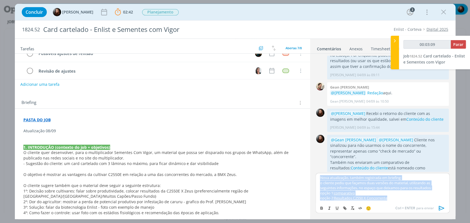
scroll to position [34, 0]
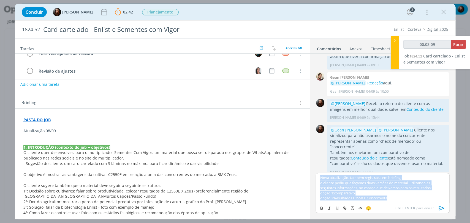
copy div "Nova atualização, também registrada em briefing: o cliente pediu que façamos du…"
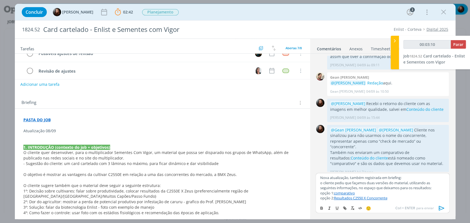
click at [46, 134] on p "dialog" at bounding box center [162, 137] width 278 height 6
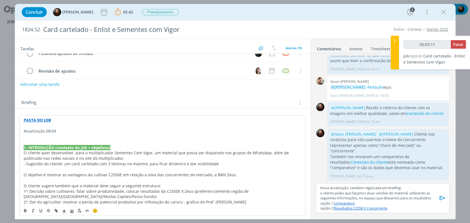
scroll to position [24, 0]
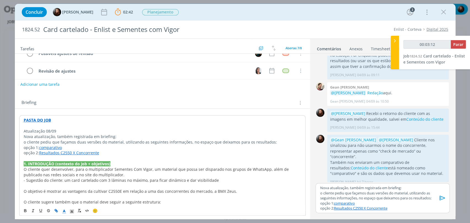
click at [407, 206] on p "opção 2: Resultados C2550 X Concorrente" at bounding box center [382, 208] width 125 height 5
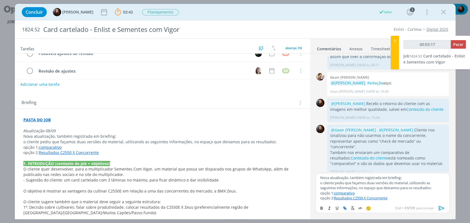
click at [440, 208] on icon "dialog" at bounding box center [441, 208] width 8 height 8
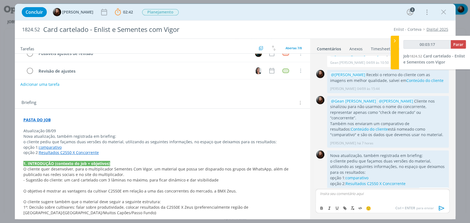
scroll to position [67, 0]
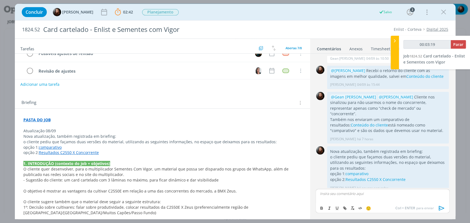
click at [50, 131] on p "Atualização 08/09" at bounding box center [162, 131] width 278 height 6
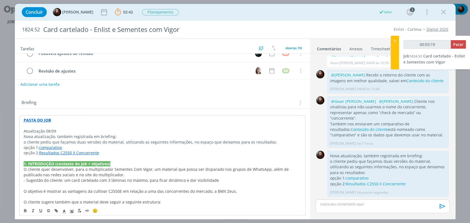
scroll to position [56, 0]
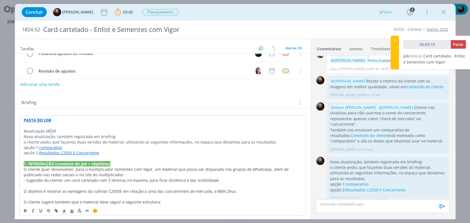
click at [50, 130] on p "Atualização 08/09" at bounding box center [162, 131] width 277 height 6
click at [73, 211] on icon "dialog" at bounding box center [71, 211] width 5 height 5
click at [87, 180] on span "dialog" at bounding box center [89, 181] width 4 height 4
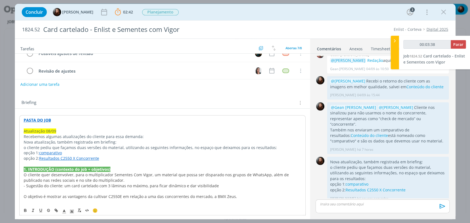
click at [45, 144] on p "Nova atualização, também registrada em briefing:" at bounding box center [162, 142] width 277 height 6
drag, startPoint x: 409, startPoint y: 119, endPoint x: 341, endPoint y: 119, distance: 68.8
click at [341, 119] on p "@Gean Paulo Naue @Murillo Rocha Cliente nos sinalizou para não usarmos o nome d…" at bounding box center [388, 116] width 116 height 23
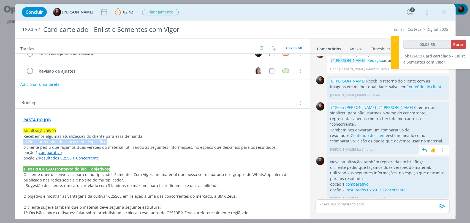
copy p "“check de mercado” ou “concorrente”."
click at [152, 136] on p "Recebemos algumas atualizações do cliente para essa demanda:" at bounding box center [162, 137] width 278 height 6
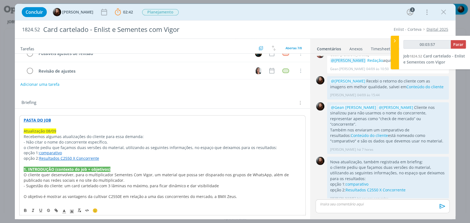
click at [116, 142] on p "- Não citar o nome do concorrente específico," at bounding box center [162, 142] width 277 height 6
drag, startPoint x: 199, startPoint y: 141, endPoint x: 129, endPoint y: 141, distance: 69.6
click at [129, 141] on p "- Não citar o nome do concorrente específico, usar sempre “check de mercado” ou…" at bounding box center [162, 142] width 277 height 6
click at [64, 210] on icon "dialog" at bounding box center [64, 211] width 5 height 5
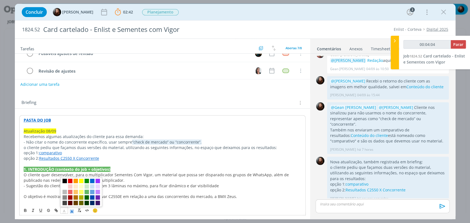
click at [71, 212] on polyline "dialog" at bounding box center [72, 211] width 2 height 2
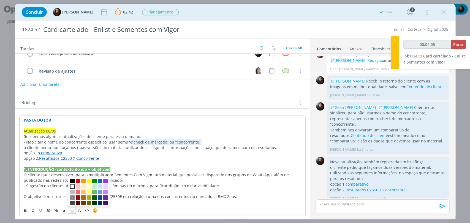
click at [71, 188] on span "dialog" at bounding box center [72, 186] width 4 height 4
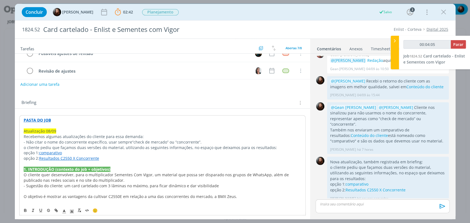
click at [190, 167] on p "1. INTRODUÇÃO (contexto do job + objetivos)" at bounding box center [162, 170] width 277 height 6
drag, startPoint x: 75, startPoint y: 147, endPoint x: 26, endPoint y: 148, distance: 49.2
click at [26, 148] on p "- o cliente pediu que façamos duas versões do material, utilizando as seguintes…" at bounding box center [162, 148] width 277 height 6
drag, startPoint x: 82, startPoint y: 147, endPoint x: 90, endPoint y: 147, distance: 8.0
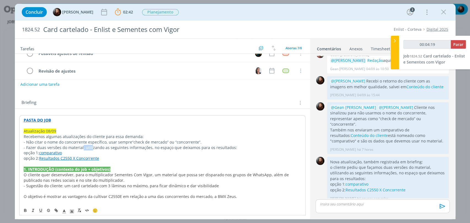
click at [90, 148] on p "- Fazer duas versões do material, utilizando as seguintes informações, no espaç…" at bounding box center [162, 148] width 277 height 6
click at [78, 149] on p "- Fazer duas versões do material, utilizando as seguintes informações, no espaç…" at bounding box center [162, 148] width 277 height 6
drag, startPoint x: 83, startPoint y: 147, endPoint x: 234, endPoint y: 145, distance: 150.8
click at [234, 145] on p "- Fazer duas versões do material, utilizando as seguintes informações, no espaç…" at bounding box center [162, 148] width 277 height 6
click at [242, 146] on p "- Fazer duas versões do material, utilizando as seguintes informações, no espaç…" at bounding box center [162, 148] width 277 height 6
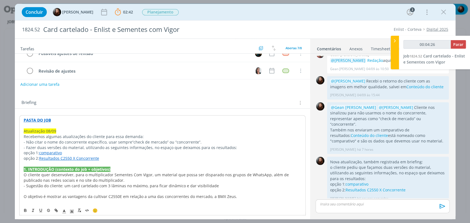
click at [110, 163] on p "dialog" at bounding box center [162, 164] width 277 height 6
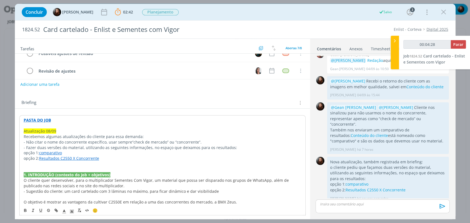
click at [134, 98] on div "Briefing Briefings Predefinidos Versões do Briefing Ver Briefing do Projeto" at bounding box center [162, 101] width 295 height 15
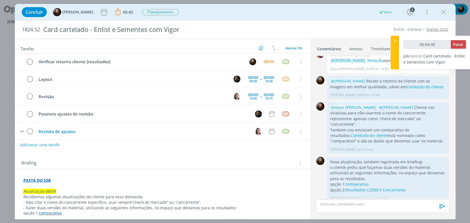
scroll to position [0, 0]
click at [363, 28] on div "Enlist - Corteva Digital 2025" at bounding box center [361, 30] width 180 height 6
click at [51, 146] on button "Adicionar uma tarefa" at bounding box center [39, 145] width 39 height 9
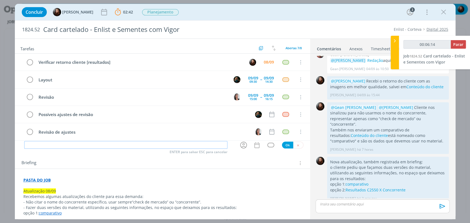
type input "00:06:15"
type input "A"
type input "00:06:17"
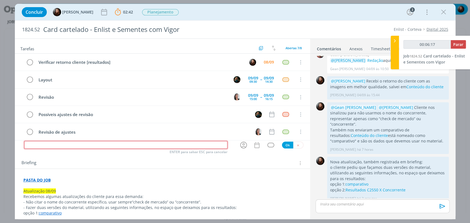
type input "00:06:18"
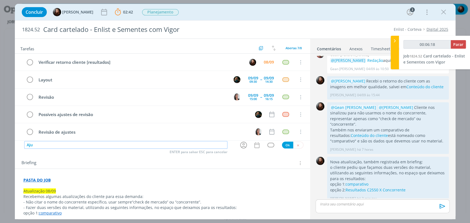
type input "Ajus"
type input "00:06:19"
type input "Ajustes de"
type input "00:06:20"
type input "Ajustes de reda"
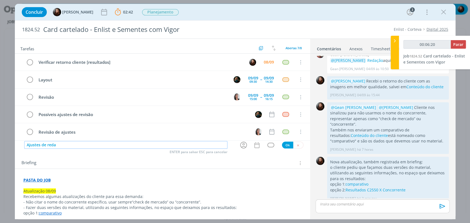
type input "00:06:21"
type input "Ajustes de redação"
type input "00:06:22"
click at [239, 146] on icon "dialog" at bounding box center [243, 145] width 9 height 9
type input "Ajustes de redação"
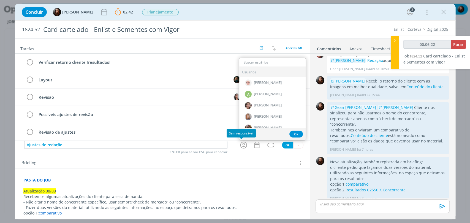
type input "00:06:23"
type input "ge"
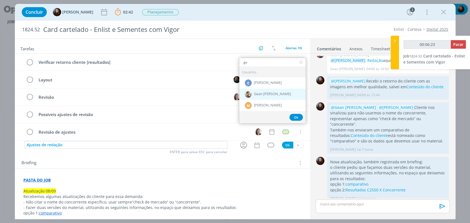
type input "00:06:24"
type input "ge"
click at [267, 93] on span "Gean [PERSON_NAME]" at bounding box center [272, 94] width 37 height 4
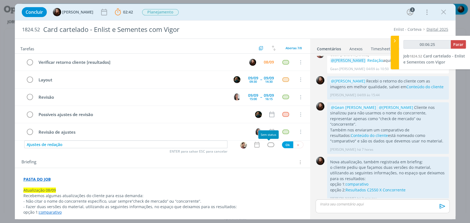
click at [268, 145] on div "dialog" at bounding box center [270, 145] width 7 height 5
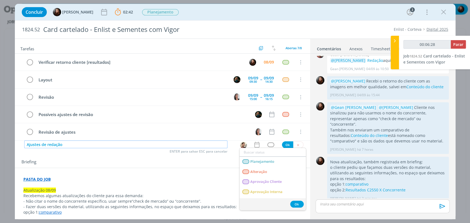
click at [34, 145] on input "Ajustes de redação" at bounding box center [125, 145] width 203 height 8
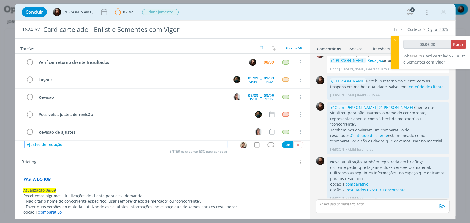
type input "00:06:29"
click at [34, 145] on input "Ajustes de redação" at bounding box center [125, 145] width 203 height 8
type input "Cde redação"
type input "00:06:30"
type input "Continde redação"
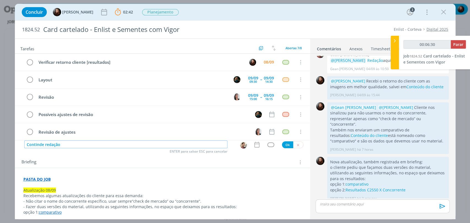
type input "00:06:31"
type input "Continuaçãode redação"
type input "00:06:32"
type input "Continuação de redação"
type input "00:06:33"
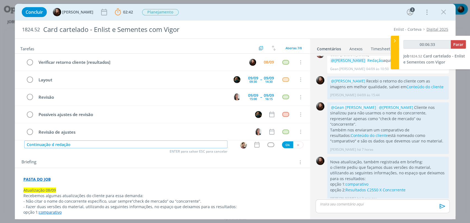
type input "Continuação redação"
type input "00:06:34"
type input "Continuação redação"
type input "00:06:36"
click at [269, 146] on div "dialog" at bounding box center [270, 145] width 7 height 5
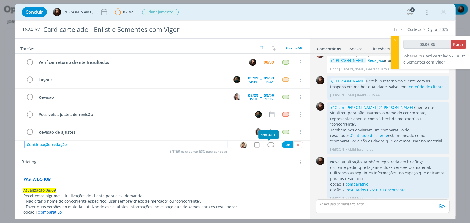
type input "Continuação redação"
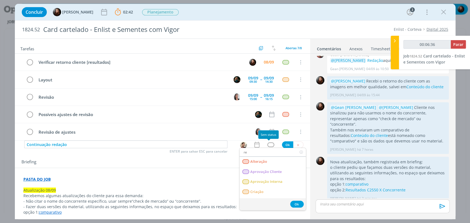
type input "red"
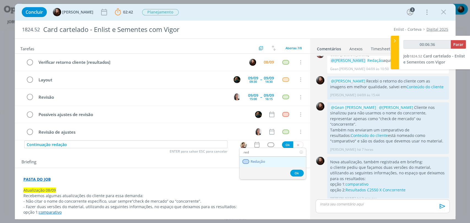
type input "00:06:37"
type input "red"
click at [260, 160] on span "Redação" at bounding box center [257, 162] width 15 height 4
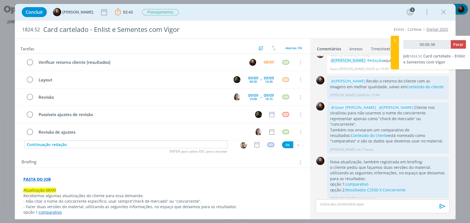
type input "00:06:39"
click at [284, 145] on button "Ok" at bounding box center [287, 144] width 11 height 7
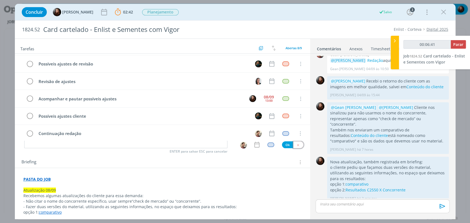
click at [296, 144] on icon "dialog" at bounding box center [298, 145] width 4 height 4
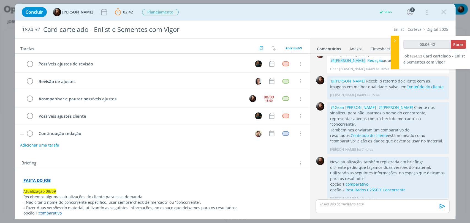
type input "00:06:43"
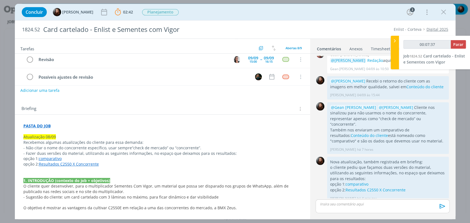
scroll to position [61, 0]
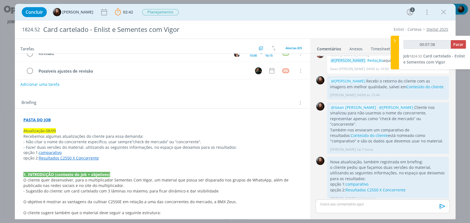
click at [55, 152] on link "comparativo" at bounding box center [50, 152] width 23 height 5
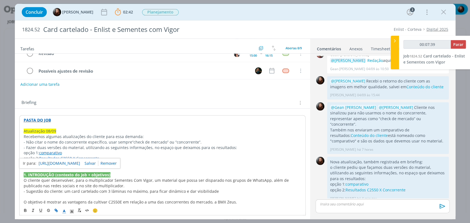
click at [63, 161] on link "https://sobeae.sharepoint.com/:i:/s/SOBEAE/EXeRTjvDbNRCpDulXI61-XMBtST3RHJMcRAo…" at bounding box center [60, 163] width 42 height 7
click at [112, 130] on p "Atualização 08/09" at bounding box center [162, 131] width 277 height 6
click at [92, 159] on link "Resultados C2550 X Concorrente" at bounding box center [69, 158] width 60 height 5
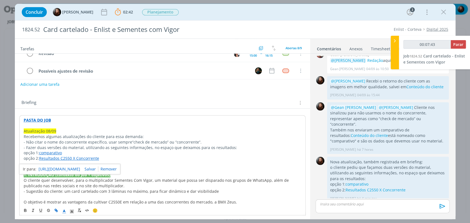
click at [80, 170] on link "https://sobeae.sharepoint.com/:i:/s/SOBEAE/EZ_lfMCuuA9JrlY9RAFFEtAB-O8JOikIy-c-…" at bounding box center [60, 169] width 42 height 7
click at [333, 15] on div "Concluir Eduarda Pereira 02:42 Parar Apontar Data * 08/09/2025 Horas * 00:00 Ta…" at bounding box center [235, 12] width 432 height 13
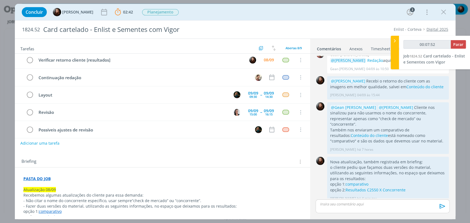
scroll to position [0, 0]
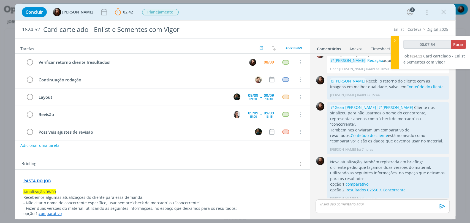
type input "00:07:55"
click at [460, 43] on span "Parar" at bounding box center [458, 44] width 10 height 5
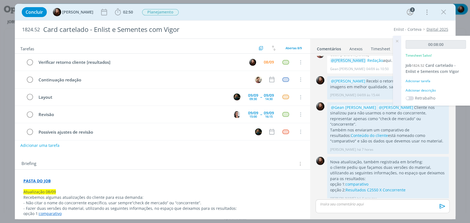
click at [421, 89] on div "Adicionar descrição" at bounding box center [435, 90] width 60 height 5
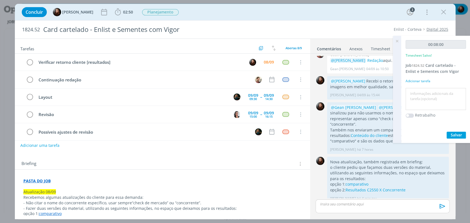
click at [421, 98] on textarea at bounding box center [435, 99] width 57 height 20
type textarea "registro de informações no briefing"
click at [451, 134] on span "Salvar" at bounding box center [455, 134] width 11 height 5
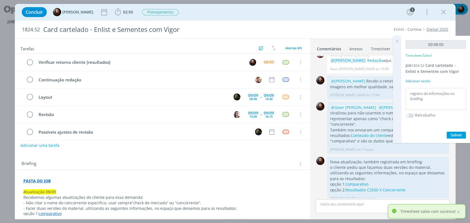
click at [397, 40] on icon at bounding box center [397, 41] width 10 height 11
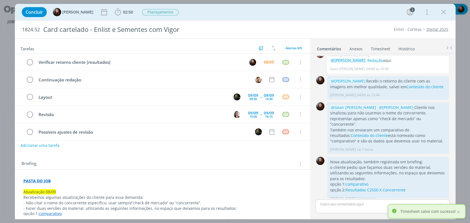
click at [360, 21] on div "1824.52 Card cartelado - Enlist e Sementes com Vigor Enlist - Corteva Digital 2…" at bounding box center [235, 30] width 440 height 18
click at [160, 13] on span "Planejamento" at bounding box center [160, 12] width 37 height 6
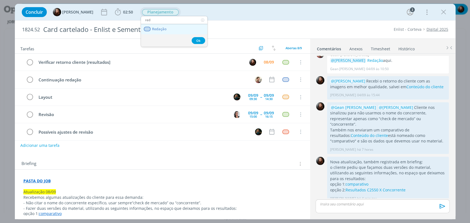
type input "red"
click at [162, 30] on span "Redação" at bounding box center [159, 29] width 15 height 4
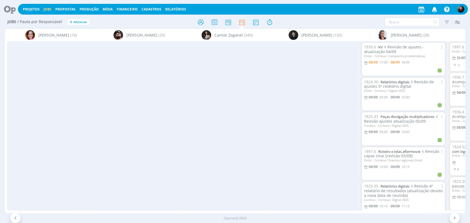
scroll to position [0, 430]
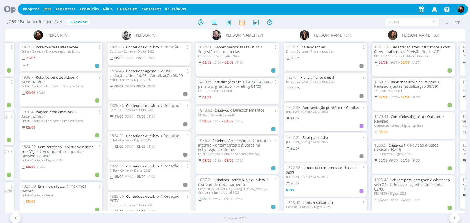
click at [7, 11] on icon at bounding box center [7, 9] width 11 height 11
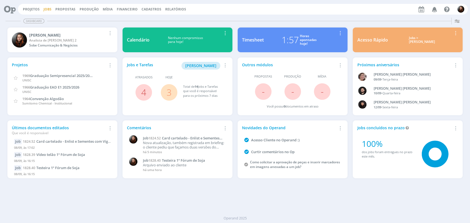
click at [45, 9] on link "Jobs" at bounding box center [47, 9] width 8 height 5
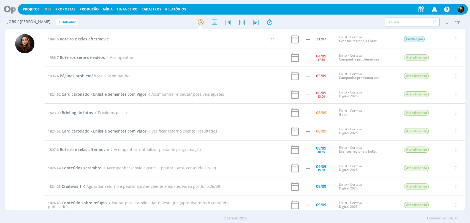
click at [401, 21] on input "text" at bounding box center [411, 22] width 55 height 9
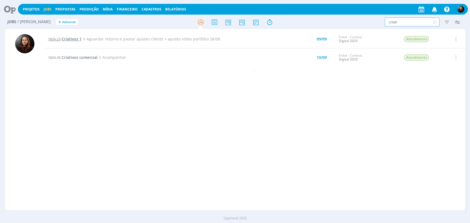
type input "criati"
click at [433, 23] on icon at bounding box center [434, 22] width 7 height 9
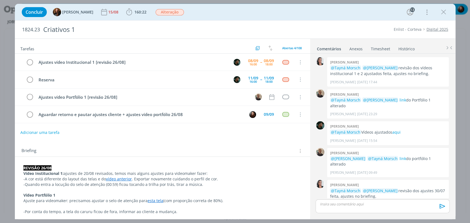
scroll to position [526, 0]
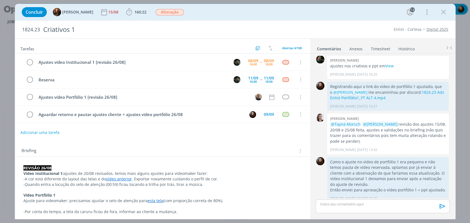
click at [229, 143] on div "Briefing Briefings Predefinidos Versões do Briefing Ver Briefing do Projeto" at bounding box center [162, 149] width 295 height 15
click at [180, 144] on div "Briefing Briefings Predefinidos Versões do Briefing Ver Briefing do Projeto" at bounding box center [162, 149] width 295 height 15
click at [325, 27] on div "Enlist - Corteva Digital 2025" at bounding box center [361, 30] width 180 height 6
click at [340, 9] on div "Concluir Tayná Morsch 15/08 160:22 Iniciar Apontar Data * 08/09/2025 Horas * 00…" at bounding box center [235, 12] width 432 height 13
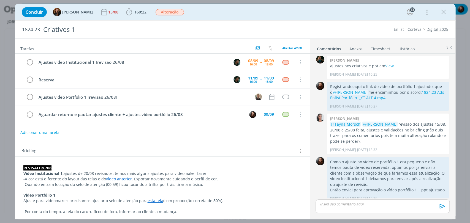
click at [348, 18] on div "Concluir Tayná Morsch 15/08 160:22 Iniciar Apontar Data * 08/09/2025 Horas * 00…" at bounding box center [235, 12] width 432 height 13
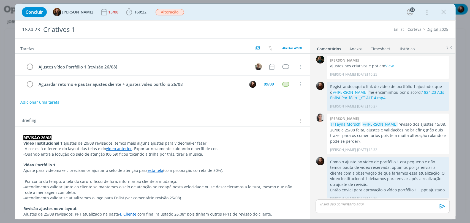
scroll to position [31, 0]
click at [126, 10] on icon "dialog" at bounding box center [129, 12] width 8 height 8
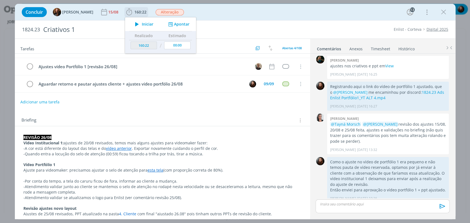
click at [142, 24] on span "Iniciar" at bounding box center [148, 24] width 12 height 4
click at [249, 15] on div "Concluir Tayná Morsch 15/08 160:22 Parar Apontar Data * 08/09/2025 Horas * 00:0…" at bounding box center [235, 12] width 432 height 13
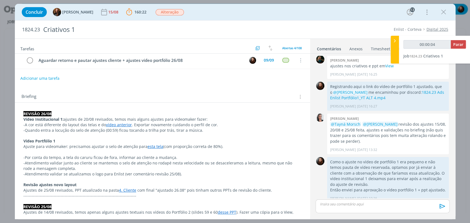
scroll to position [61, 0]
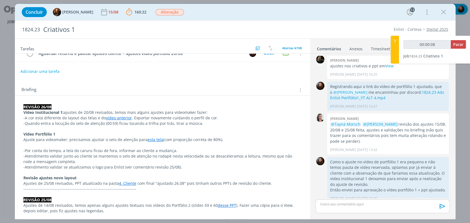
click at [93, 78] on div "Tarefas Usar Job de template Criar template a partir deste job Visualizar Templ…" at bounding box center [162, 127] width 295 height 177
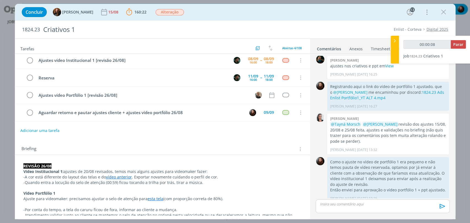
scroll to position [0, 0]
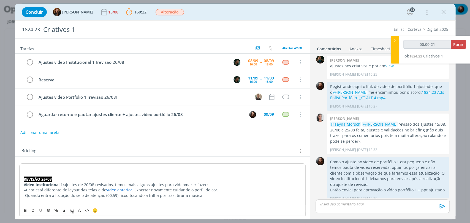
type input "00:00:22"
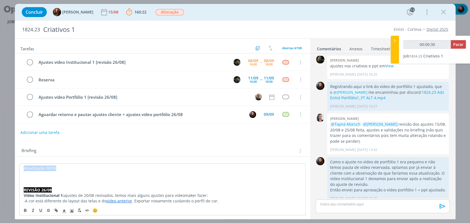
drag, startPoint x: 62, startPoint y: 167, endPoint x: 23, endPoint y: 166, distance: 39.9
click at [70, 210] on rect "dialog" at bounding box center [70, 210] width 0 height 0
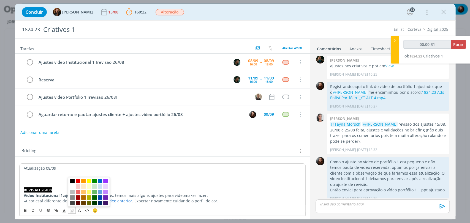
click at [87, 182] on span "dialog" at bounding box center [89, 181] width 4 height 4
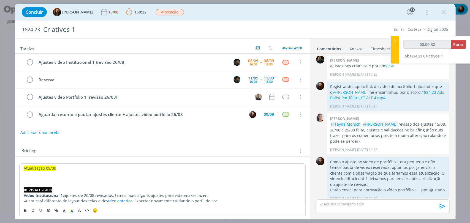
click at [40, 174] on p "dialog" at bounding box center [162, 174] width 277 height 6
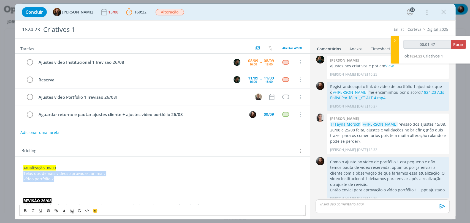
drag, startPoint x: 72, startPoint y: 176, endPoint x: 23, endPoint y: 173, distance: 49.9
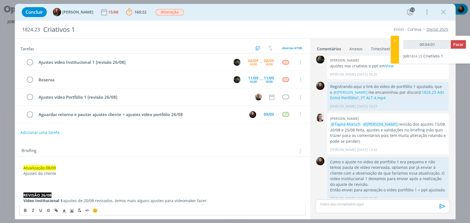
click at [57, 174] on p "Ajustes do cliente" at bounding box center [162, 174] width 278 height 6
drag, startPoint x: 56, startPoint y: 173, endPoint x: 23, endPoint y: 174, distance: 33.3
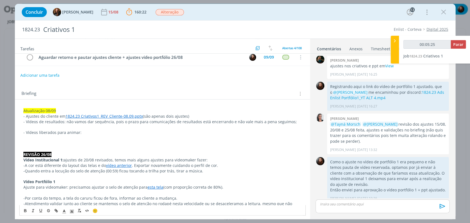
scroll to position [61, 0]
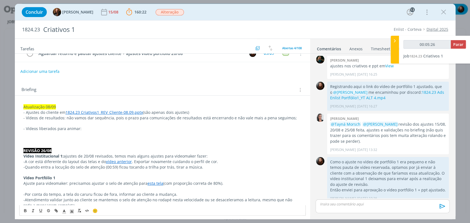
drag, startPoint x: 29, startPoint y: 134, endPoint x: 27, endPoint y: 131, distance: 3.0
click at [29, 133] on p "dialog" at bounding box center [162, 134] width 278 height 6
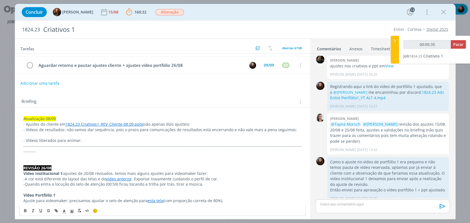
scroll to position [31, 0]
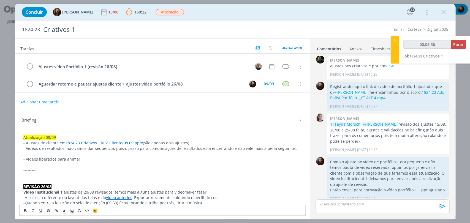
click at [32, 173] on p "dialog" at bounding box center [162, 176] width 278 height 6
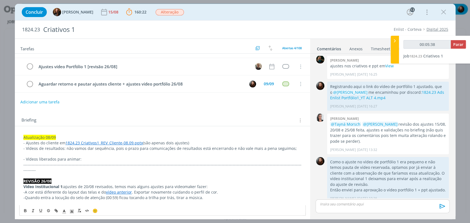
click at [93, 160] on p "- Vídeos liberados para animar:" at bounding box center [162, 160] width 278 height 6
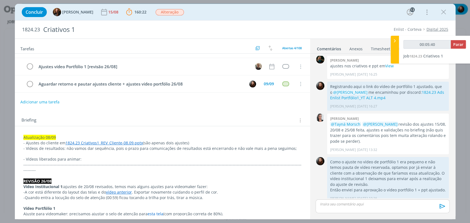
click at [127, 144] on link "1824.23 Criativos1_REV_Cliente-08.09.pptx" at bounding box center [103, 142] width 77 height 5
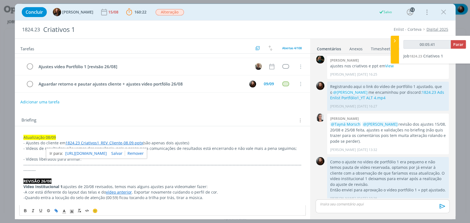
click at [107, 152] on link "https://sobeae.sharepoint.com/:p:/s/SOBEAE/Ed4LdoODwpBCm6cOceU1ljABcGfmnyYOpmgS…" at bounding box center [86, 153] width 42 height 7
click at [162, 159] on p "- Vídeos liberados para animar:" at bounding box center [162, 160] width 278 height 6
click at [81, 160] on p "- Vídeos liberados para animar: Portfólio 5," at bounding box center [162, 160] width 278 height 6
click at [131, 160] on p "- Vídeos liberados para animar: Portfólio 3, Portfólio 5," at bounding box center [162, 160] width 278 height 6
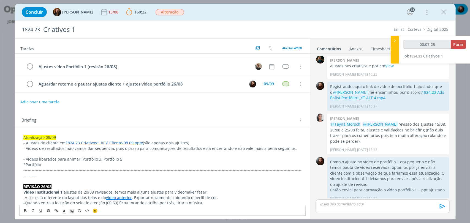
click at [39, 164] on p "*Portfólio" at bounding box center [162, 165] width 278 height 6
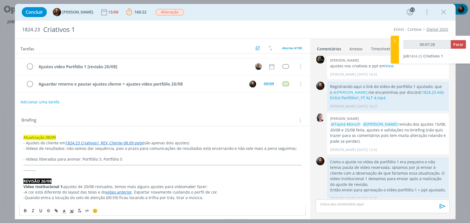
click at [185, 142] on p "- Ajustes do cliente em 1824.23 Criativos1_REV_Cliente-08.09.pptx (são apenas d…" at bounding box center [162, 143] width 278 height 6
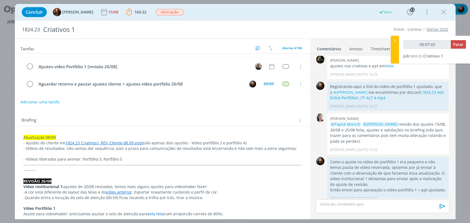
click at [133, 142] on link "1824.23 Criativos1_REV_Cliente-08.09.pptx" at bounding box center [103, 142] width 77 height 5
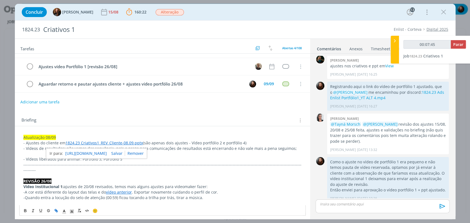
click at [240, 142] on p "- Ajustes do cliente em 1824.23 Criativos1_REV_Cliente-08.09.pptx (são apenas d…" at bounding box center [162, 143] width 278 height 6
click at [197, 142] on p "- Ajustes do cliente em 1824.23 Criativos1_REV_Cliente-08.09.pptx (são apenas d…" at bounding box center [162, 143] width 278 height 6
click at [209, 160] on p "- Vídeos liberados para animar: Portfólio 3, Portfólio 5" at bounding box center [162, 160] width 278 height 6
click at [100, 160] on p "- Vídeos liberados para animar: Portfólio 3, Portfólio 5" at bounding box center [162, 160] width 278 height 6
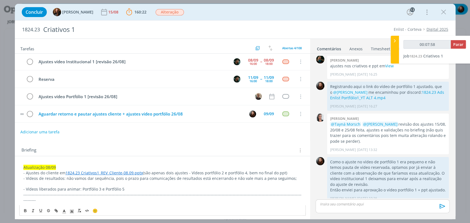
scroll to position [0, 0]
type input "00:08:03"
click at [459, 42] on span "Parar" at bounding box center [458, 44] width 10 height 5
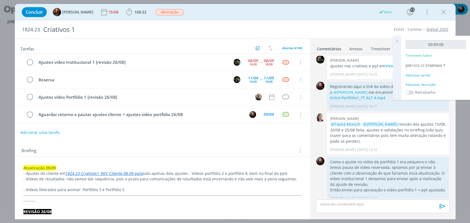
click at [421, 84] on div "Adicionar descrição" at bounding box center [435, 84] width 60 height 5
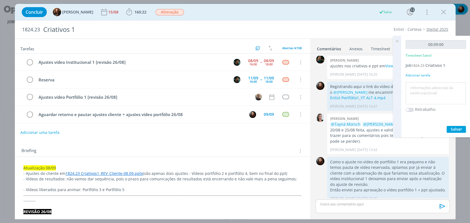
click at [420, 95] on textarea at bounding box center [435, 94] width 57 height 20
type textarea "atualização de briefing"
click at [453, 130] on span "Salvar" at bounding box center [455, 129] width 11 height 5
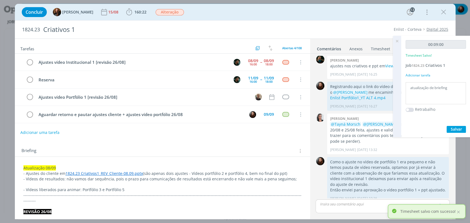
click at [396, 41] on icon at bounding box center [397, 41] width 10 height 11
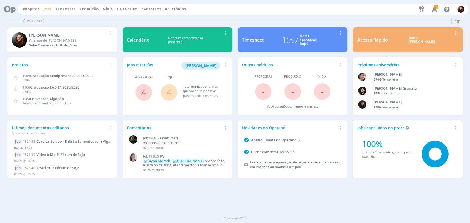
click at [50, 9] on link "Jobs" at bounding box center [47, 9] width 8 height 5
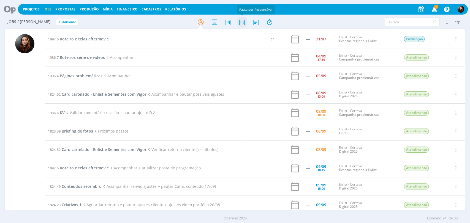
click at [243, 23] on icon at bounding box center [242, 22] width 10 height 11
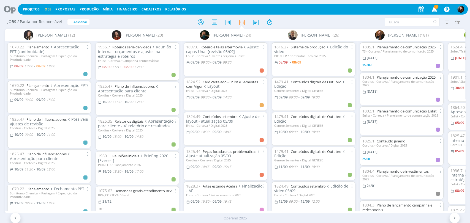
scroll to position [0, 983]
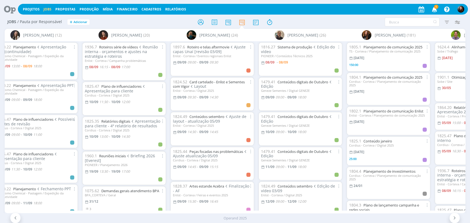
click at [283, 22] on div at bounding box center [235, 22] width 154 height 10
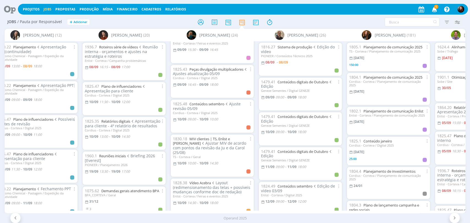
scroll to position [153, 0]
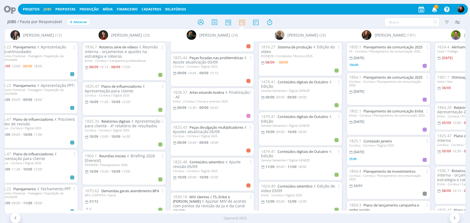
scroll to position [92, 0]
click at [220, 93] on link "Artes estande Acebra" at bounding box center [206, 94] width 35 height 5
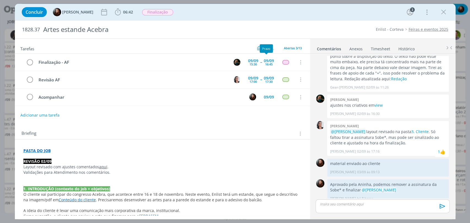
click at [264, 61] on div "09/09" at bounding box center [269, 61] width 10 height 4
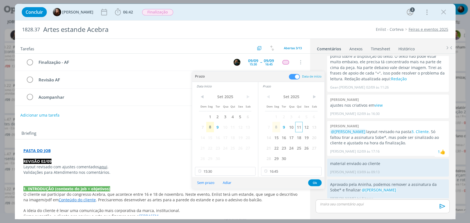
click at [300, 128] on span "11" at bounding box center [298, 127] width 7 height 10
click at [233, 127] on span "11" at bounding box center [232, 127] width 7 height 10
click at [232, 170] on input "15:30" at bounding box center [225, 171] width 61 height 9
click at [210, 152] on div "10:00" at bounding box center [225, 153] width 61 height 10
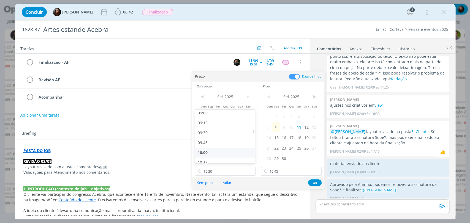
type input "10:00"
click at [294, 173] on input "16:45" at bounding box center [291, 171] width 61 height 9
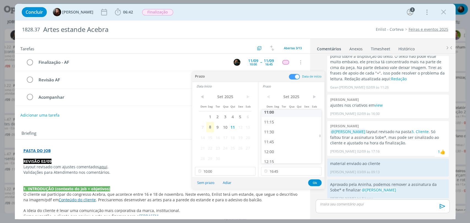
click at [279, 114] on div "11:00" at bounding box center [291, 112] width 61 height 10
type input "11:00"
click at [312, 183] on button "Ok" at bounding box center [314, 182] width 13 height 7
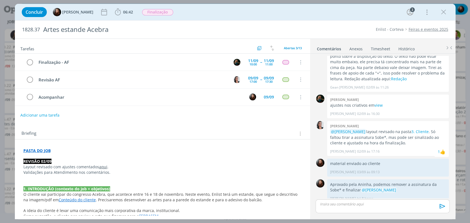
drag, startPoint x: 442, startPoint y: 11, endPoint x: 342, endPoint y: 61, distance: 111.5
click at [443, 11] on icon "dialog" at bounding box center [443, 12] width 8 height 8
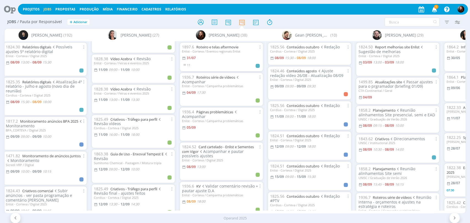
scroll to position [306, 0]
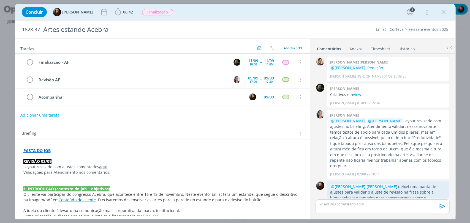
scroll to position [185, 0]
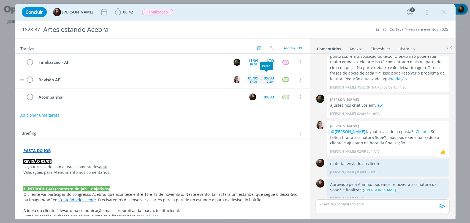
click at [265, 77] on div "09/09" at bounding box center [269, 78] width 10 height 4
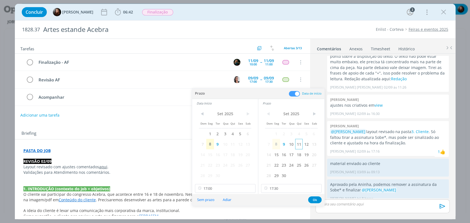
click at [302, 146] on span "11" at bounding box center [298, 144] width 7 height 10
click at [234, 144] on span "11" at bounding box center [232, 144] width 7 height 10
click at [229, 187] on input "17:00" at bounding box center [225, 188] width 61 height 9
click at [203, 160] on div "11:15" at bounding box center [225, 160] width 61 height 10
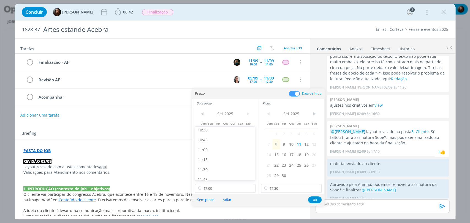
type input "11:15"
click at [291, 188] on input "17:30" at bounding box center [291, 188] width 61 height 9
click at [271, 171] on div "12:00" at bounding box center [291, 170] width 61 height 10
type input "12:00"
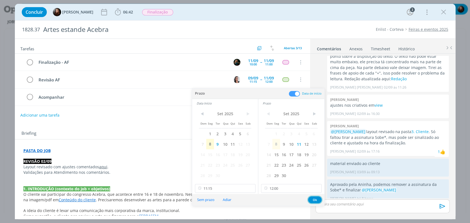
click at [314, 200] on button "Ok" at bounding box center [314, 199] width 13 height 7
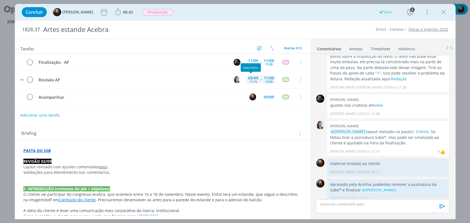
click at [250, 80] on div "11:15" at bounding box center [252, 81] width 7 height 3
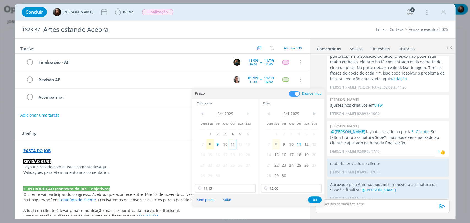
click at [231, 145] on span "11" at bounding box center [232, 144] width 7 height 10
click at [313, 199] on button "Ok" at bounding box center [314, 199] width 13 height 7
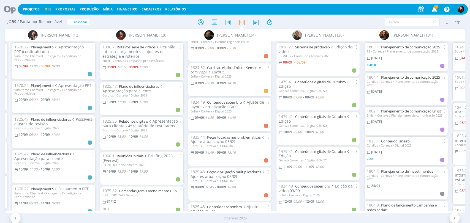
scroll to position [31, 0]
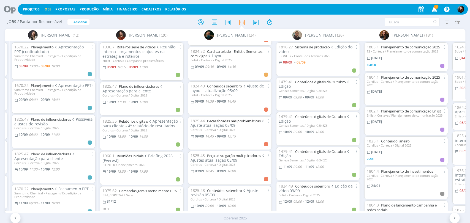
click at [223, 120] on link "Peças focadas nas problemáticas" at bounding box center [234, 121] width 54 height 5
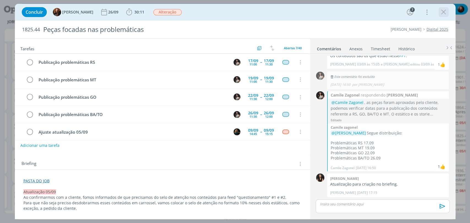
scroll to position [38, 0]
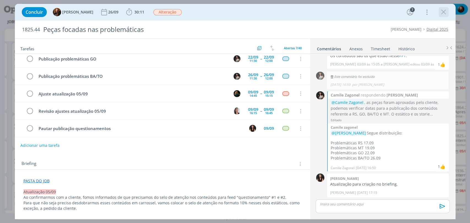
click at [442, 9] on icon "dialog" at bounding box center [443, 12] width 8 height 8
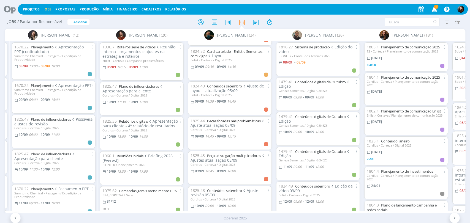
click at [224, 119] on link "Peças focadas nas problemáticas" at bounding box center [234, 121] width 54 height 5
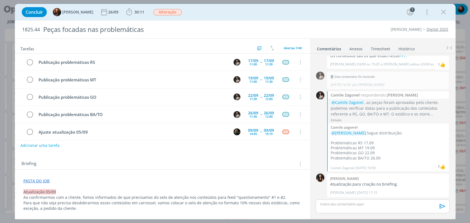
scroll to position [38, 0]
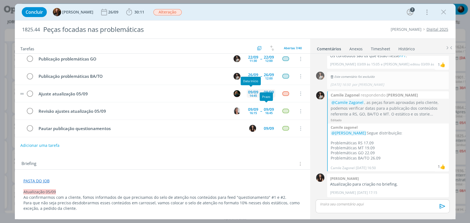
click at [255, 91] on div "09/09" at bounding box center [253, 92] width 10 height 4
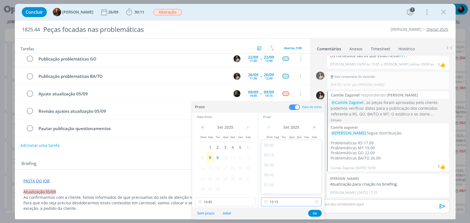
click at [302, 201] on input "15:15" at bounding box center [291, 202] width 61 height 9
click at [273, 185] on div "16:00" at bounding box center [291, 186] width 61 height 10
type input "16:00"
click at [214, 203] on input "14:45" at bounding box center [225, 202] width 61 height 9
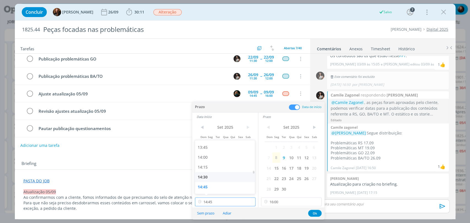
scroll to position [604, 0]
click at [205, 156] on div "15:30" at bounding box center [225, 156] width 61 height 10
type input "15:30"
click at [316, 213] on button "Ok" at bounding box center [314, 213] width 13 height 7
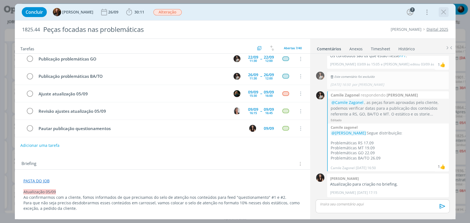
click at [439, 15] on button "dialog" at bounding box center [443, 12] width 8 height 8
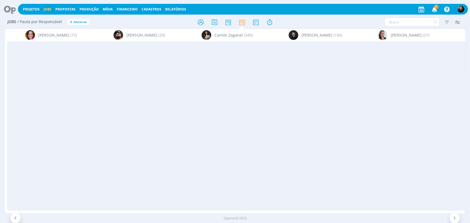
scroll to position [0, 990]
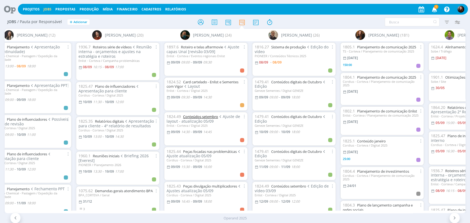
click at [209, 115] on link "Conteúdos setembro" at bounding box center [200, 116] width 35 height 5
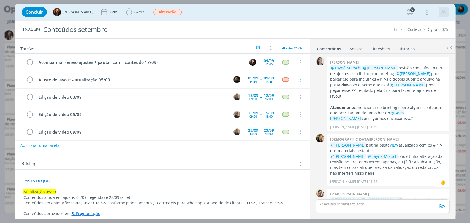
scroll to position [571, 0]
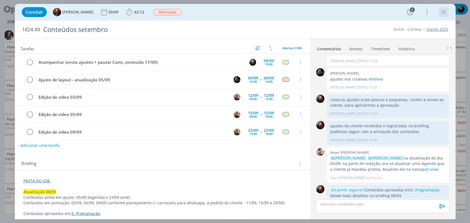
click at [444, 10] on icon "dialog" at bounding box center [443, 12] width 8 height 8
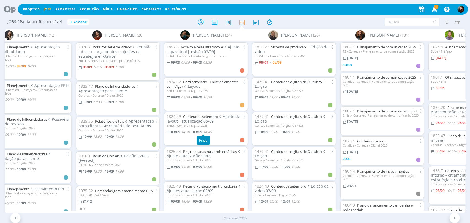
click at [210, 132] on span "14:45" at bounding box center [207, 132] width 9 height 5
type input "14:45"
type input "14:30"
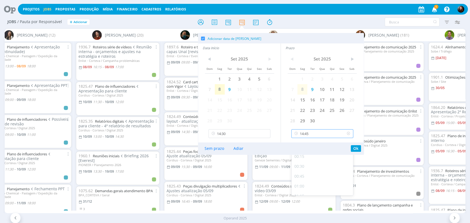
click at [312, 135] on input "14:45" at bounding box center [322, 133] width 62 height 9
click at [303, 185] on div "16:15" at bounding box center [322, 187] width 63 height 10
type input "16:15"
click at [249, 135] on input "14:30" at bounding box center [239, 133] width 62 height 9
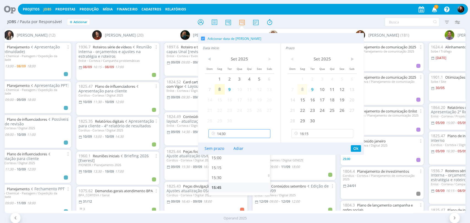
scroll to position [594, 0]
click at [220, 187] on div "16:00" at bounding box center [240, 187] width 63 height 10
type input "16:00"
click at [355, 149] on button "Ok" at bounding box center [355, 148] width 10 height 7
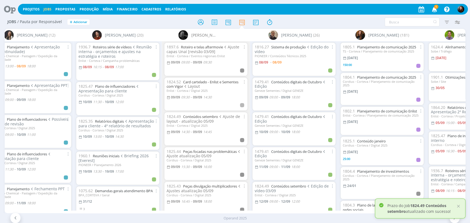
click at [297, 22] on div at bounding box center [235, 22] width 154 height 10
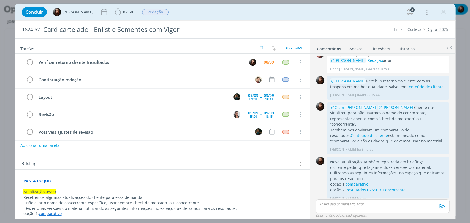
scroll to position [89, 0]
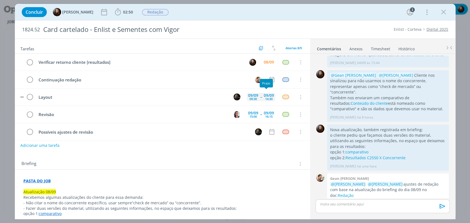
click at [270, 98] on div "[DATE] 14:30" at bounding box center [268, 97] width 13 height 12
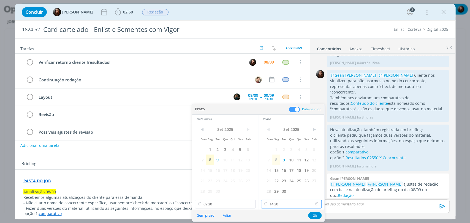
click at [287, 205] on input "14:30" at bounding box center [291, 204] width 61 height 9
click at [271, 168] on div "14:00" at bounding box center [291, 170] width 61 height 10
type input "14:00"
click at [314, 214] on button "Ok" at bounding box center [314, 215] width 13 height 7
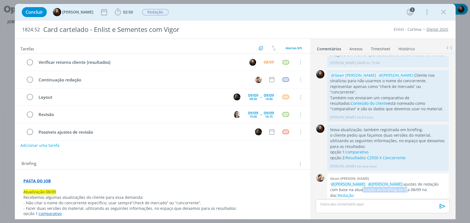
drag, startPoint x: 349, startPoint y: 185, endPoint x: 397, endPoint y: 186, distance: 47.3
click at [396, 186] on p "@Eduarda Pereira @Murillo Rocha ajustes de redação com base na atualização do b…" at bounding box center [388, 190] width 116 height 17
click at [399, 186] on p "@Eduarda Pereira @Murillo Rocha ajustes de redação com base na atualização do b…" at bounding box center [388, 190] width 116 height 17
click at [409, 186] on p "@Eduarda Pereira @Murillo Rocha ajustes de redação com base na atualização do b…" at bounding box center [388, 190] width 116 height 17
click at [244, 155] on div "Briefing Briefings Predefinidos Versões do Briefing Ver Briefing do Projeto" at bounding box center [162, 162] width 295 height 15
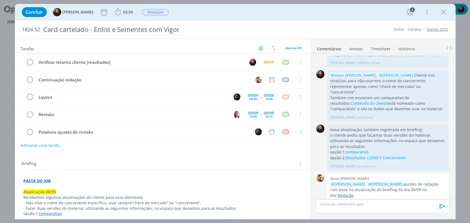
click at [353, 193] on link "Redação" at bounding box center [345, 195] width 16 height 5
click at [31, 78] on icon "dialog" at bounding box center [30, 80] width 8 height 8
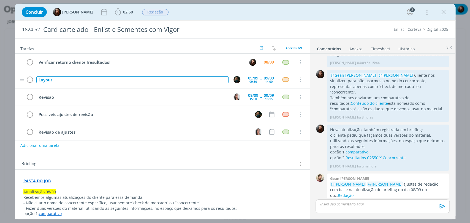
click at [121, 78] on div "Layout" at bounding box center [132, 79] width 192 height 7
drag, startPoint x: 54, startPoint y: 80, endPoint x: 98, endPoint y: 81, distance: 43.2
click at [98, 81] on div "Layout (ao final desse tempo, informar Eduarda se será necessário mais pauta)" at bounding box center [132, 79] width 192 height 7
click at [139, 82] on div "Layout (informar Eduarda se será necessário mais pauta)" at bounding box center [132, 79] width 192 height 7
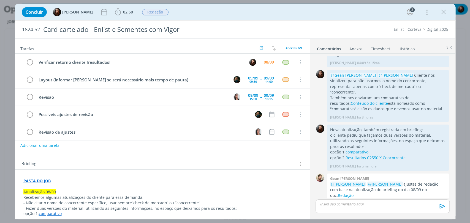
click at [277, 22] on div "1824.52 Card cartelado - Enlist e Sementes com Vigor Enlist - Corteva Digital 2…" at bounding box center [235, 30] width 440 height 18
click at [329, 20] on div "1824.52 Card cartelado - Enlist e Sementes com Vigor Enlist - Corteva Digital 2…" at bounding box center [235, 119] width 440 height 199
click at [292, 13] on div "Concluir Eduarda Pereira 02:50 Iniciar Apontar Data * 08/09/2025 Horas * 00:00 …" at bounding box center [235, 12] width 432 height 13
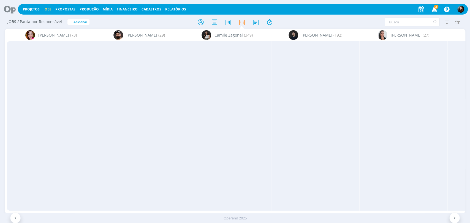
scroll to position [0, 990]
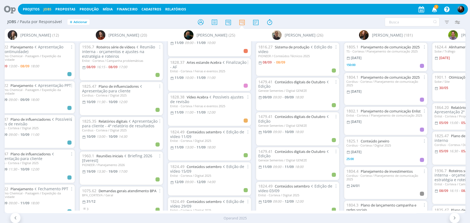
scroll to position [336, 0]
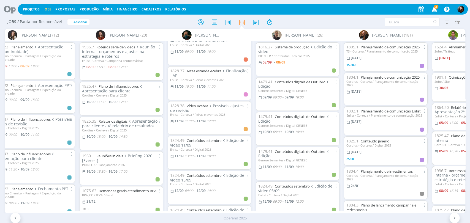
click at [435, 8] on span "2" at bounding box center [436, 7] width 4 height 4
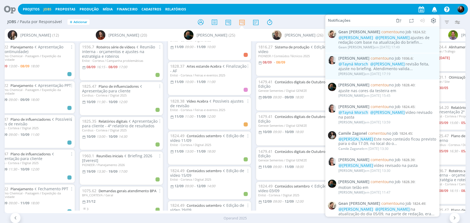
click at [313, 25] on div "Filtrar Filtrar Limpar Tipo Jobs e Tarefas Data Personalizado a Situação dos jo…" at bounding box center [388, 22] width 154 height 9
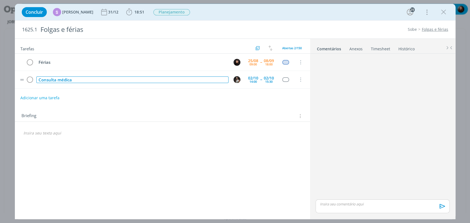
click at [66, 79] on div "Consulta médica" at bounding box center [132, 79] width 192 height 7
copy div "Consulta médica"
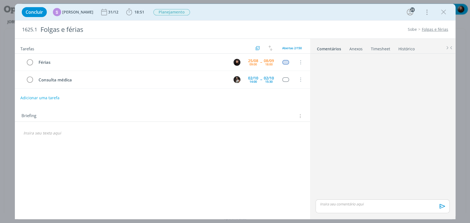
click at [71, 95] on div "Adicionar uma tarefa" at bounding box center [162, 98] width 295 height 10
click at [51, 97] on button "Adicionar uma tarefa" at bounding box center [39, 97] width 39 height 9
paste input "Consulta médica"
click at [244, 96] on icon "dialog" at bounding box center [243, 97] width 7 height 7
type input "Consulta médica"
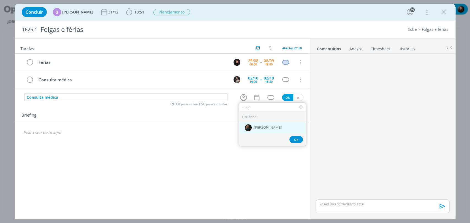
type input "mur"
click at [279, 126] on div "[PERSON_NAME]" at bounding box center [272, 127] width 66 height 11
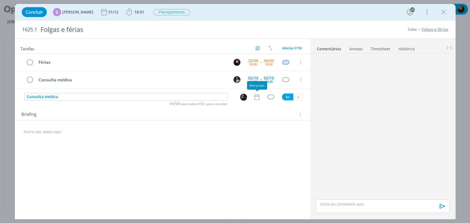
click at [255, 95] on icon "dialog" at bounding box center [256, 97] width 7 height 7
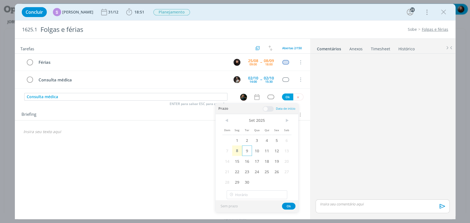
click at [246, 150] on span "9" at bounding box center [247, 151] width 10 height 10
click at [271, 109] on span at bounding box center [267, 109] width 11 height 6
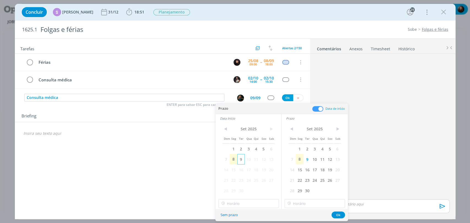
click at [242, 159] on span "9" at bounding box center [240, 159] width 7 height 10
click at [242, 205] on input "18:00" at bounding box center [248, 203] width 61 height 9
click at [229, 152] on div "14:00" at bounding box center [248, 153] width 61 height 10
type input "14:00"
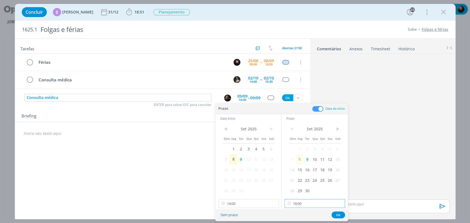
click at [308, 203] on input "18:00" at bounding box center [314, 203] width 61 height 9
click at [299, 183] on div "15:30" at bounding box center [314, 182] width 61 height 10
type input "15:30"
click at [338, 215] on button "Ok" at bounding box center [337, 215] width 13 height 7
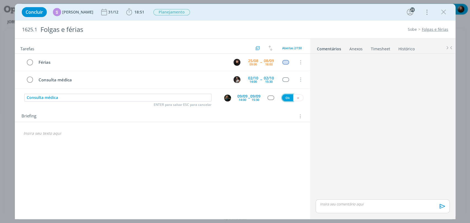
click at [287, 97] on button "Ok" at bounding box center [287, 97] width 11 height 7
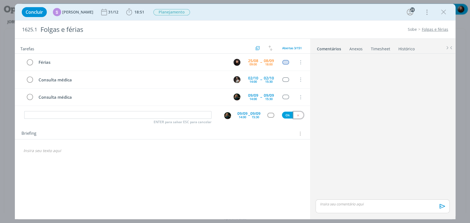
click at [298, 114] on icon "dialog" at bounding box center [298, 116] width 4 height 4
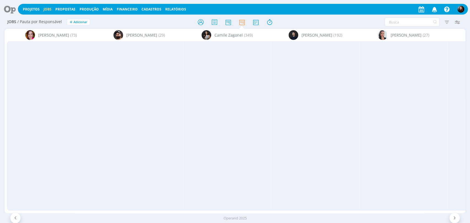
scroll to position [341, 0]
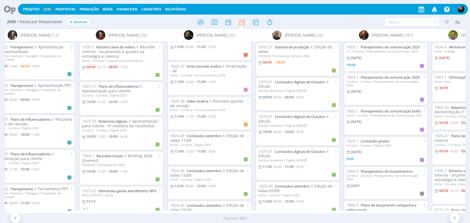
click at [9, 9] on icon at bounding box center [7, 9] width 11 height 11
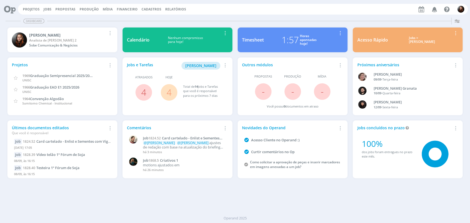
click at [168, 92] on link "4" at bounding box center [168, 92] width 5 height 12
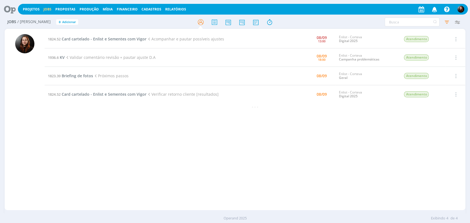
click at [227, 131] on div "1824.52 Card cartelado - Enlist e Sementes com Vigor Acompanhar e pautar possív…" at bounding box center [255, 119] width 420 height 179
click at [8, 6] on icon at bounding box center [7, 9] width 11 height 11
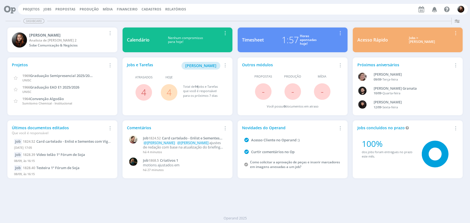
click at [236, 13] on div "Projetos Jobs Propostas Produção Mídia Financeiro Cadastros Relatórios Notifica…" at bounding box center [243, 9] width 450 height 11
click at [329, 7] on div "Projetos Jobs Propostas Produção Mídia Financeiro Cadastros Relatórios Notifica…" at bounding box center [243, 9] width 450 height 11
click at [45, 10] on link "Jobs" at bounding box center [47, 9] width 8 height 5
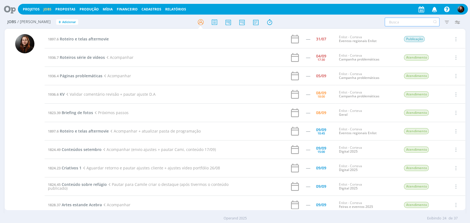
click at [400, 22] on input "text" at bounding box center [411, 22] width 55 height 9
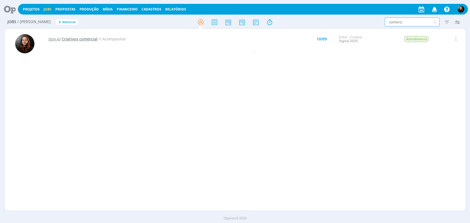
type input "comerci"
click at [91, 37] on span "Criativos comercial" at bounding box center [80, 38] width 36 height 5
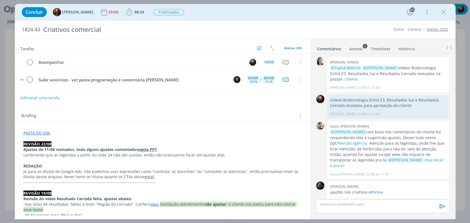
scroll to position [503, 0]
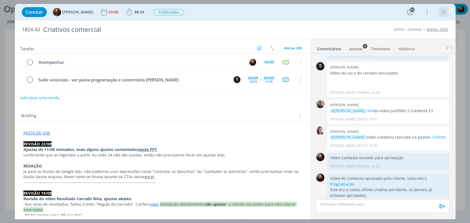
click at [445, 10] on icon "dialog" at bounding box center [443, 12] width 8 height 8
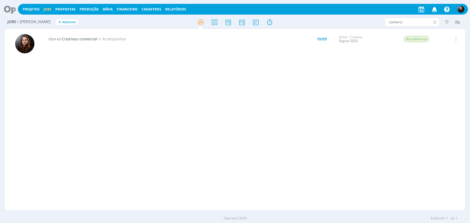
click at [434, 22] on icon at bounding box center [434, 22] width 7 height 9
click at [9, 8] on icon at bounding box center [7, 9] width 11 height 11
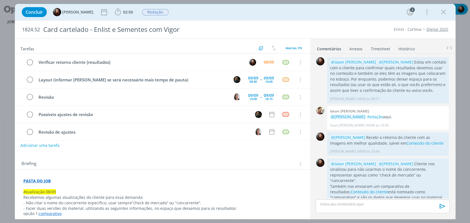
scroll to position [89, 0]
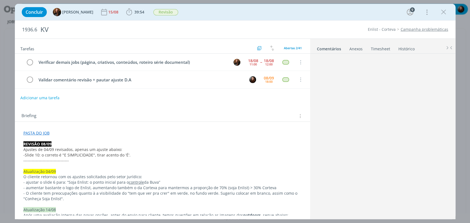
scroll to position [516, 0]
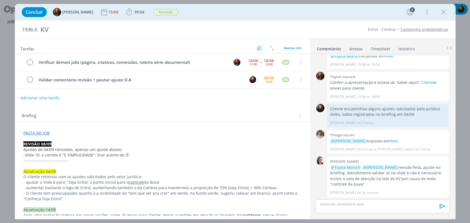
click at [188, 101] on div "Adicionar uma tarefa" at bounding box center [162, 98] width 295 height 10
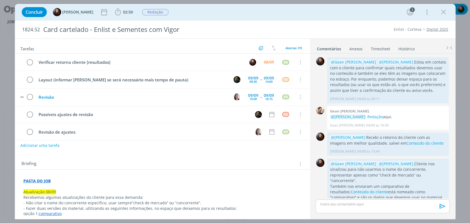
scroll to position [89, 0]
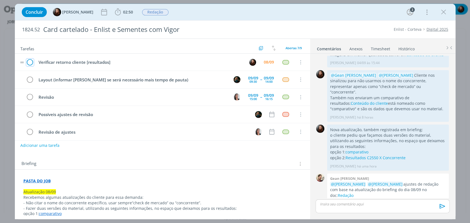
click at [32, 61] on icon "dialog" at bounding box center [30, 62] width 8 height 8
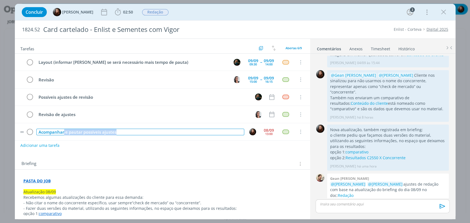
drag, startPoint x: 119, startPoint y: 130, endPoint x: 65, endPoint y: 131, distance: 54.2
click at [64, 133] on div "Acompanhar e pautar possíveis ajustes" at bounding box center [140, 132] width 208 height 7
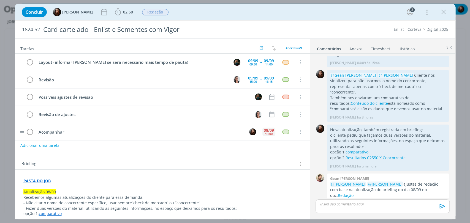
click at [265, 132] on div "13:00" at bounding box center [268, 133] width 7 height 3
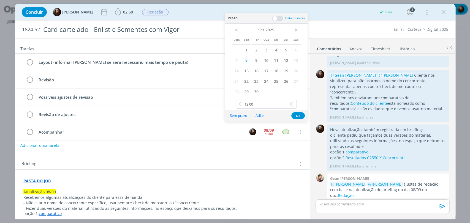
click at [292, 104] on icon at bounding box center [291, 104] width 7 height 9
click at [253, 62] on span "9" at bounding box center [256, 60] width 10 height 10
click at [258, 62] on span "9" at bounding box center [256, 60] width 10 height 10
click at [297, 114] on button "Ok" at bounding box center [297, 115] width 13 height 7
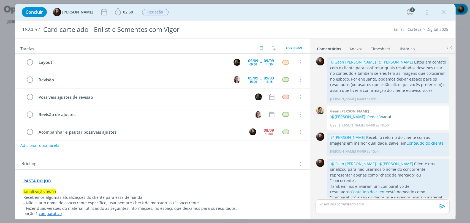
scroll to position [89, 0]
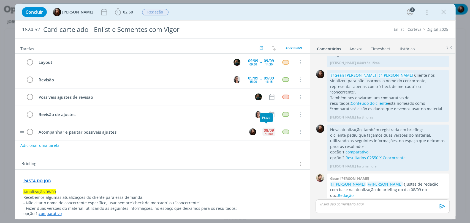
click at [268, 132] on div "13:00" at bounding box center [268, 133] width 7 height 3
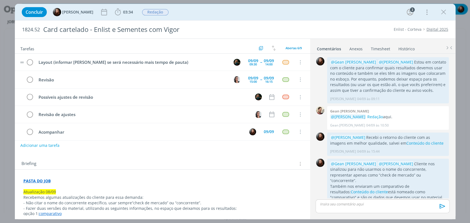
scroll to position [89, 0]
